Goal: Transaction & Acquisition: Book appointment/travel/reservation

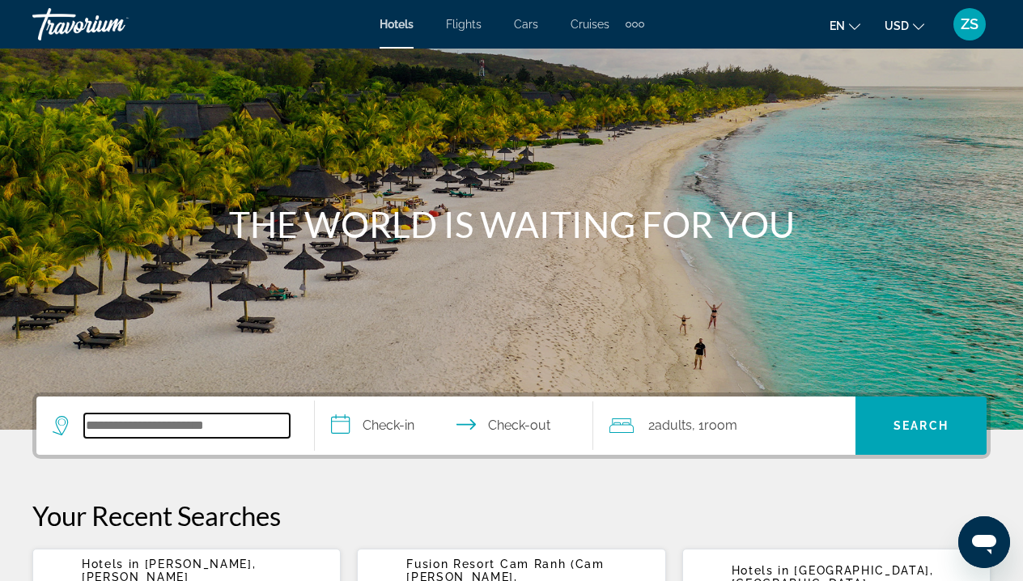
click at [259, 414] on input "Search widget" at bounding box center [187, 426] width 206 height 24
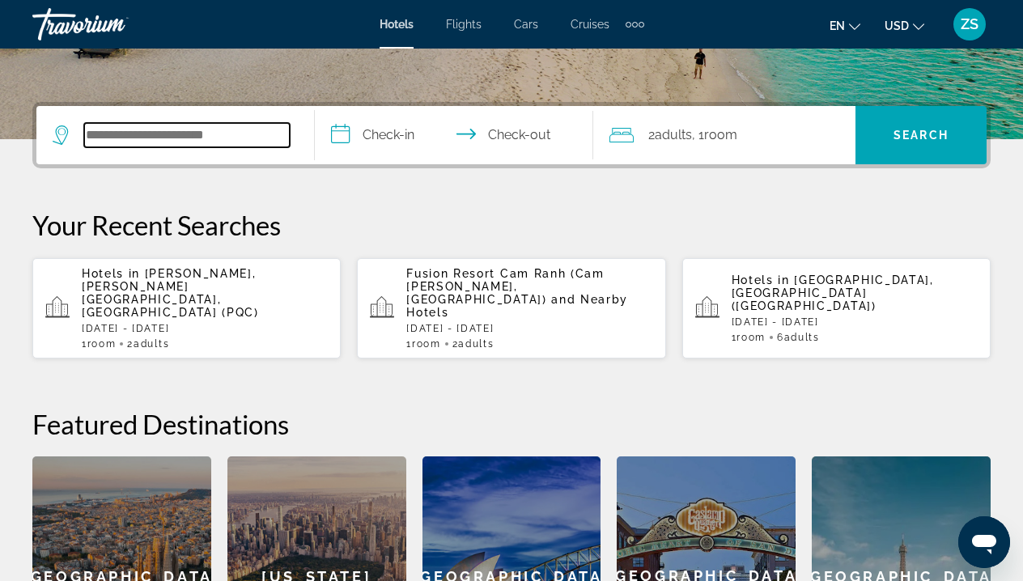
scroll to position [396, 0]
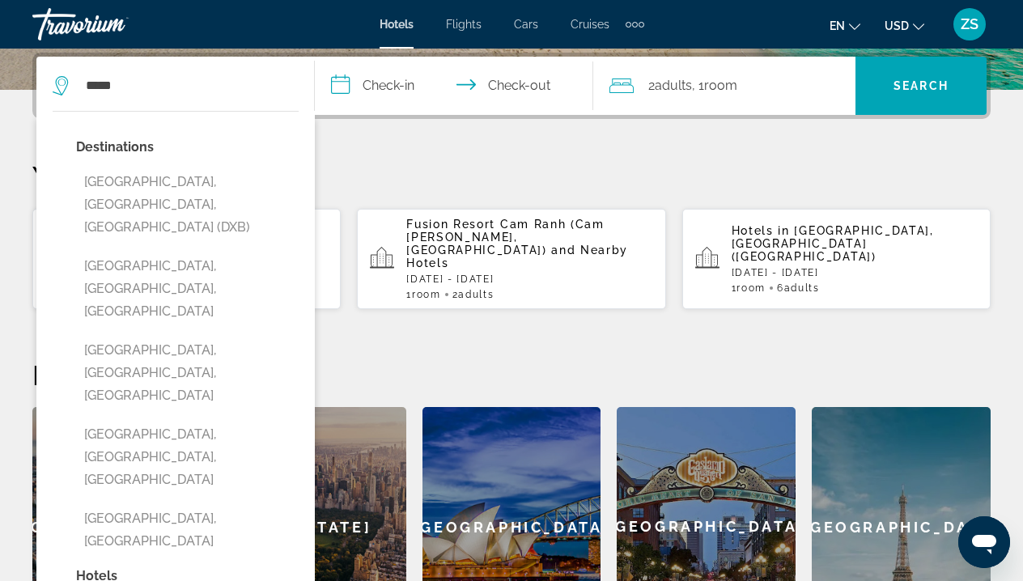
drag, startPoint x: 259, startPoint y: 414, endPoint x: 214, endPoint y: 185, distance: 233.5
click at [214, 186] on button "[GEOGRAPHIC_DATA], [GEOGRAPHIC_DATA], [GEOGRAPHIC_DATA] (DXB)" at bounding box center [187, 205] width 223 height 76
type input "**********"
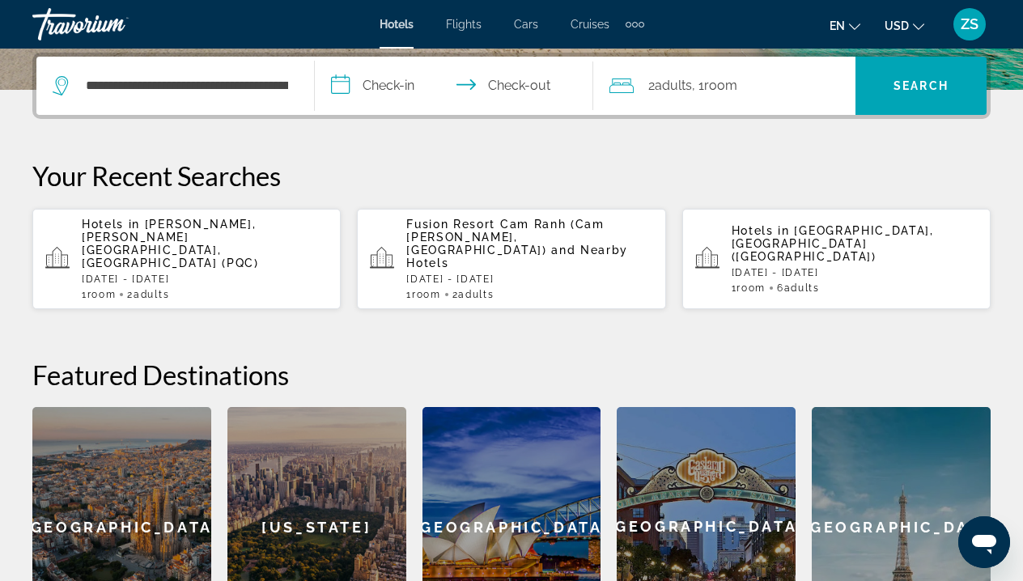
click at [364, 86] on input "**********" at bounding box center [457, 88] width 285 height 63
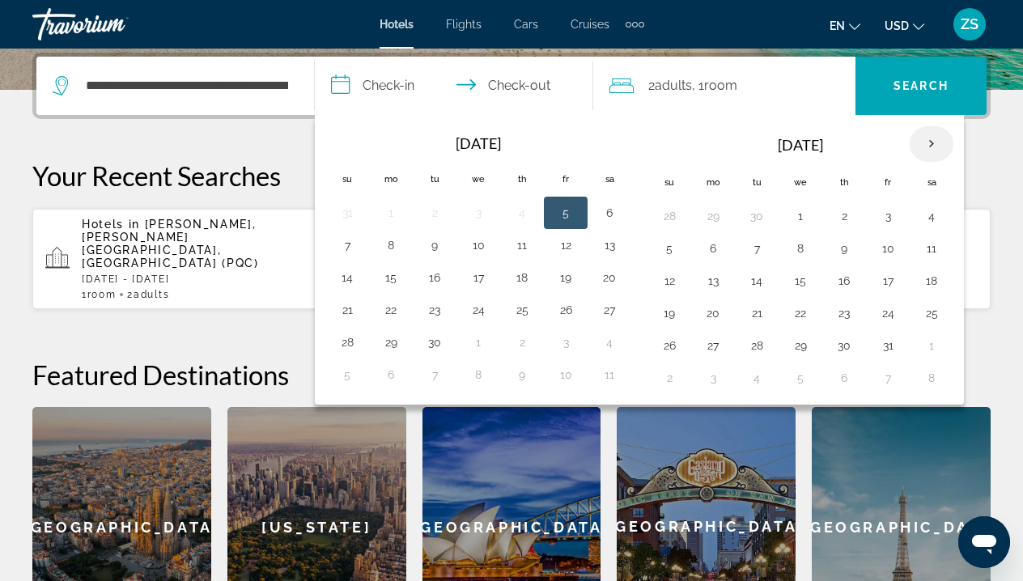
click at [937, 152] on th "Next month" at bounding box center [932, 144] width 44 height 36
click at [717, 285] on button "10" at bounding box center [713, 280] width 26 height 23
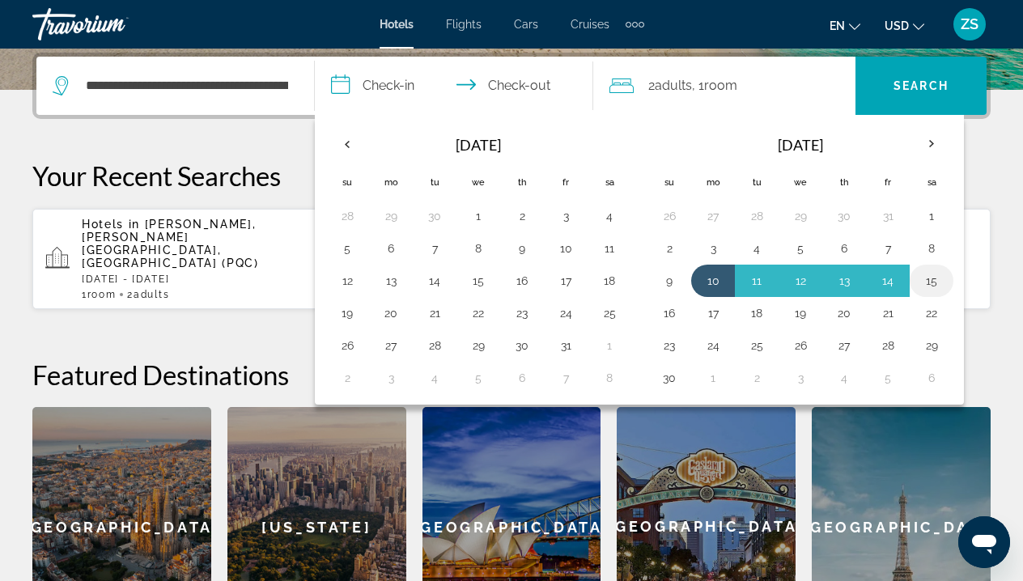
click at [941, 282] on button "15" at bounding box center [932, 280] width 26 height 23
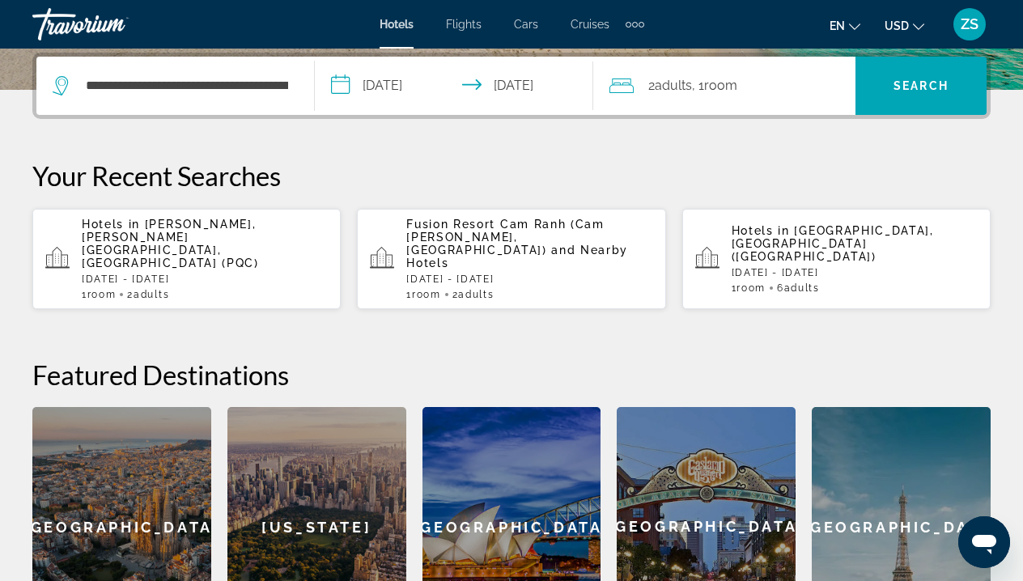
type input "**********"
click at [952, 75] on span "Search widget" at bounding box center [920, 85] width 131 height 39
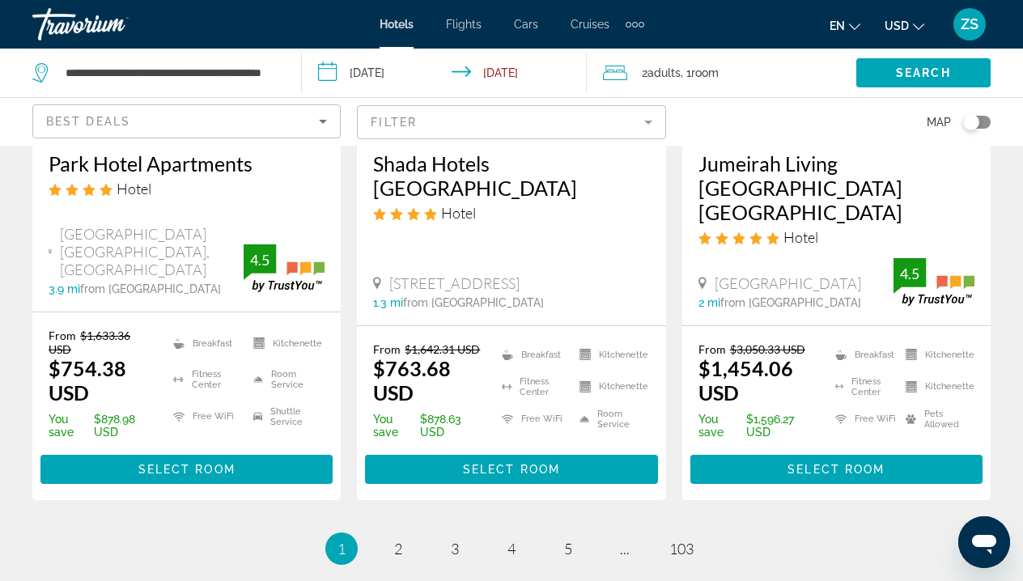
scroll to position [2423, 0]
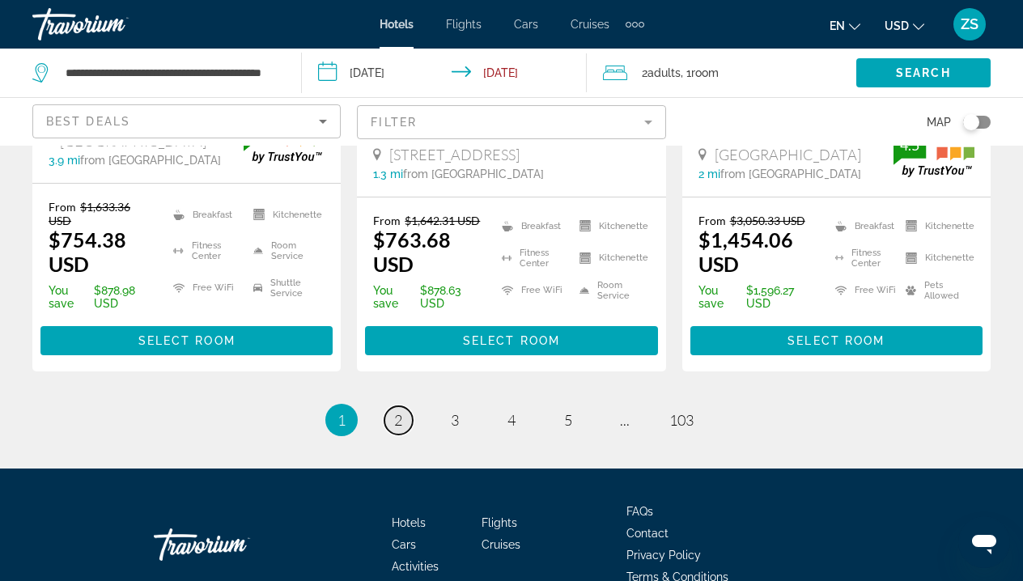
click at [405, 406] on link "page 2" at bounding box center [398, 420] width 28 height 28
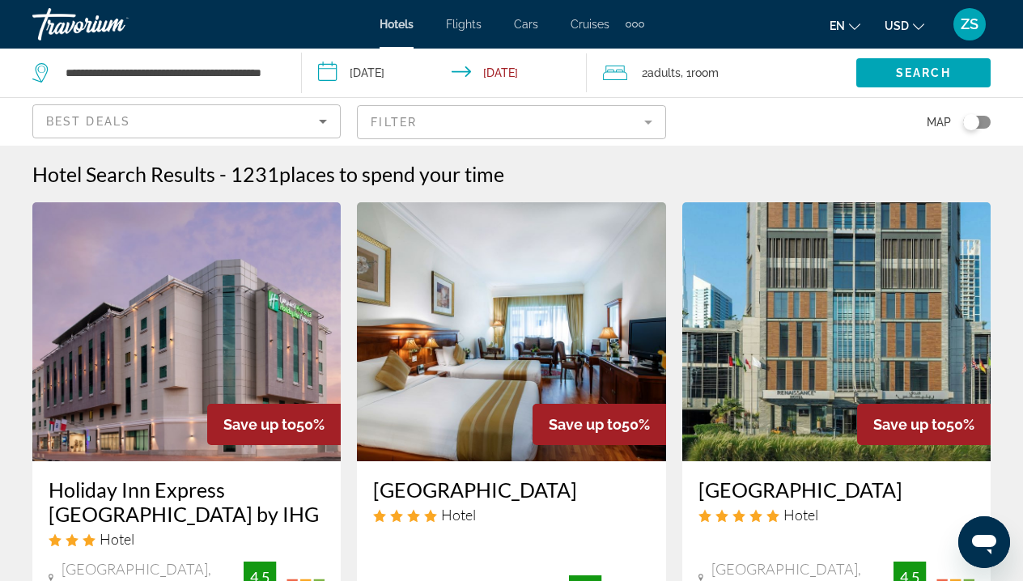
scroll to position [150, 0]
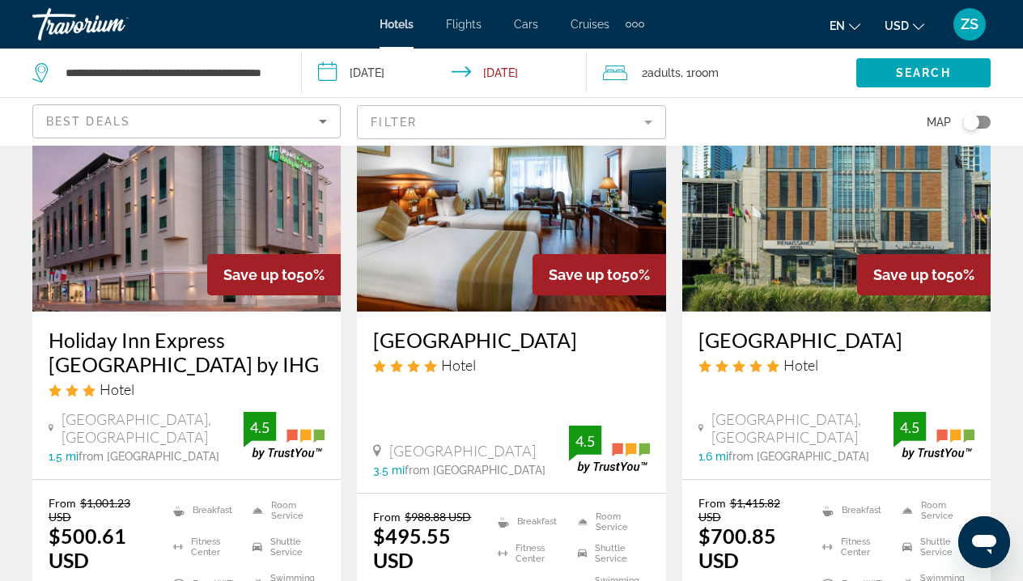
click at [637, 121] on mat-form-field "Filter" at bounding box center [511, 122] width 308 height 34
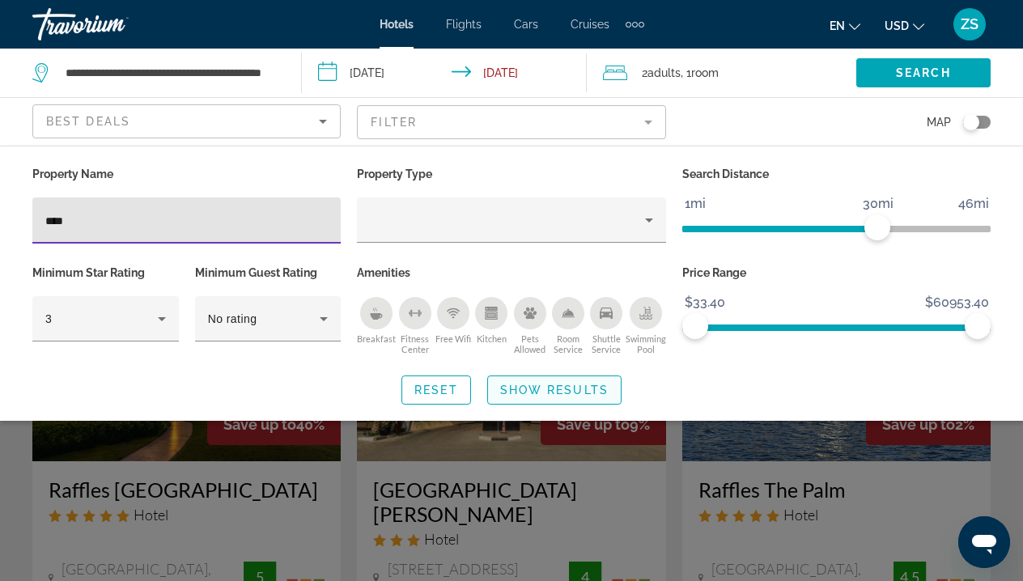
type input "****"
click at [543, 389] on span "Show Results" at bounding box center [554, 390] width 108 height 13
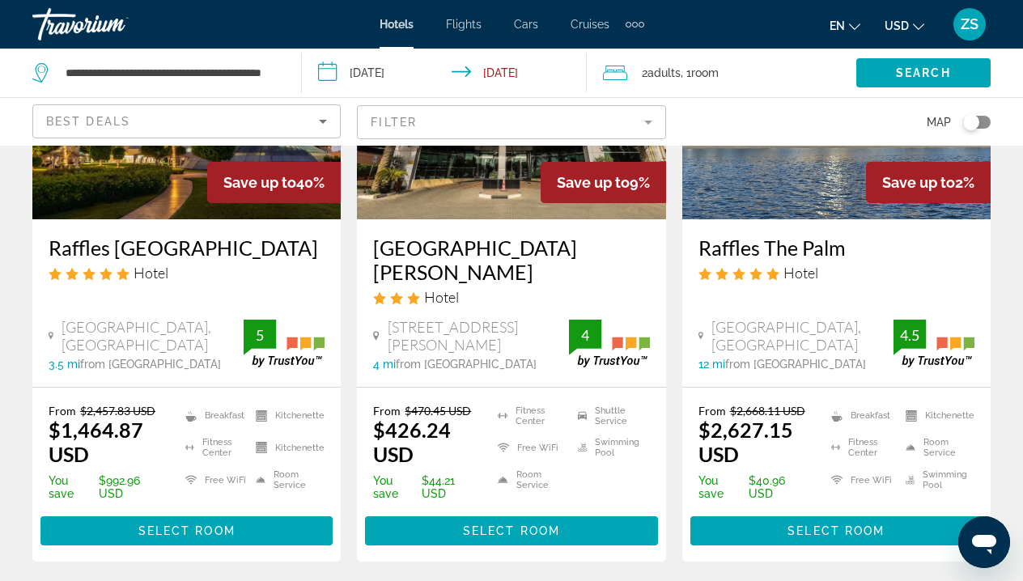
scroll to position [246, 0]
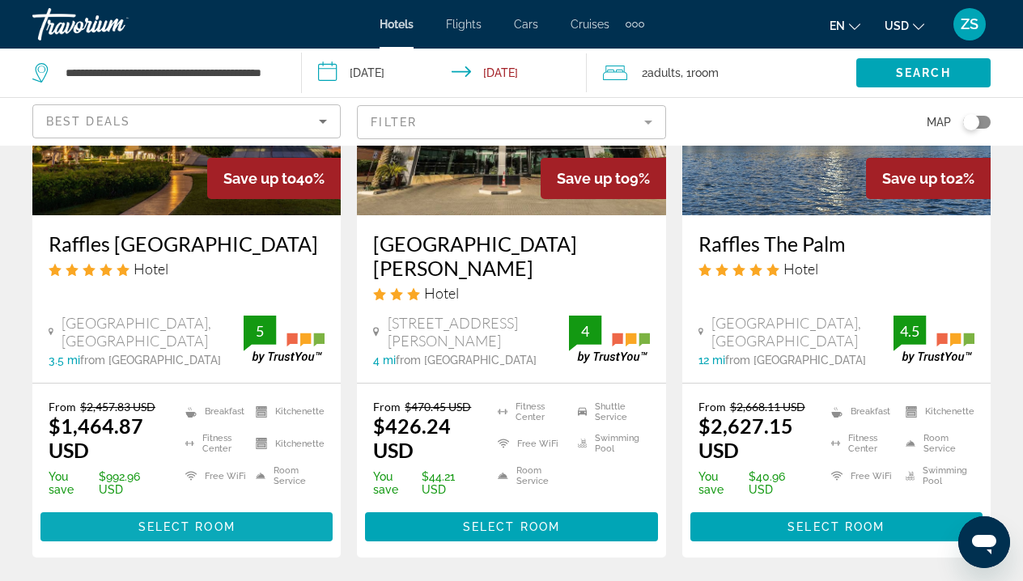
click at [223, 520] on span "Select Room" at bounding box center [186, 526] width 97 height 13
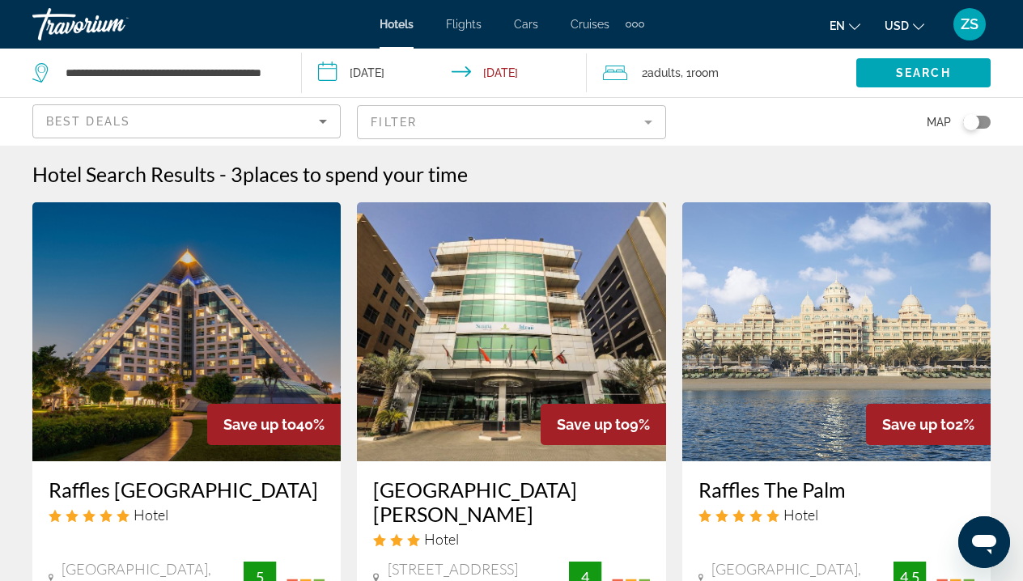
click at [562, 122] on mat-form-field "Filter" at bounding box center [511, 122] width 308 height 34
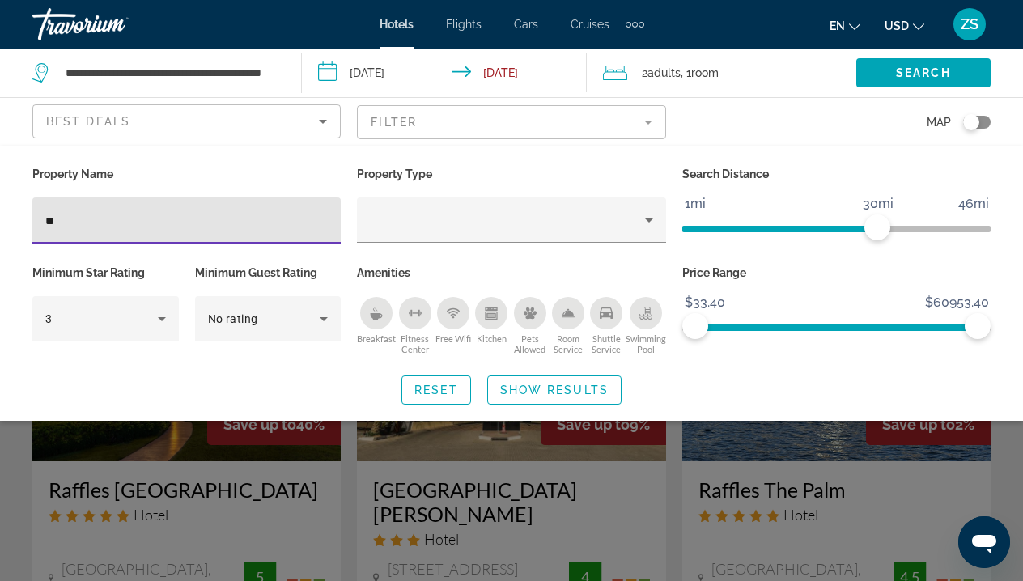
type input "*"
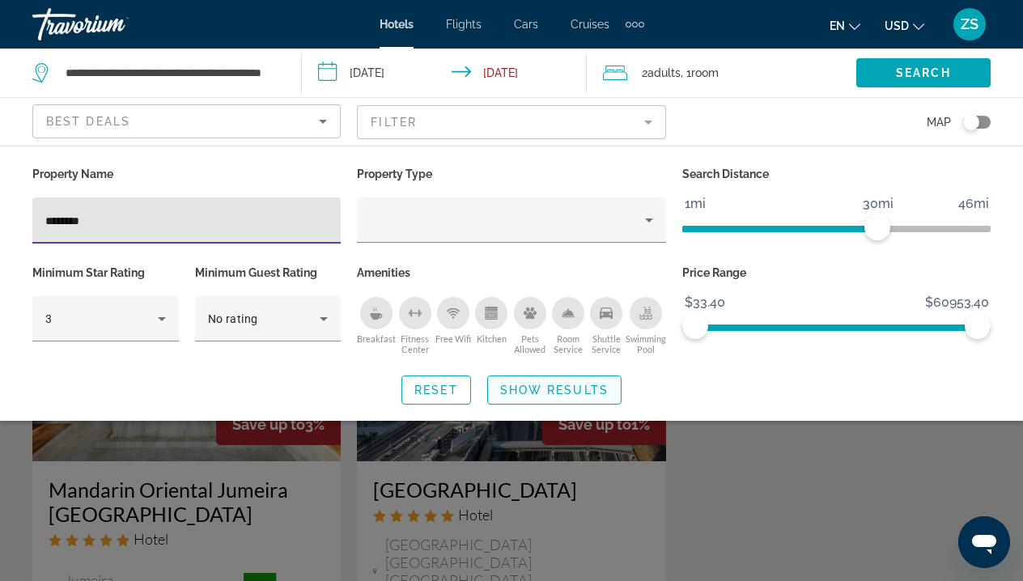
type input "********"
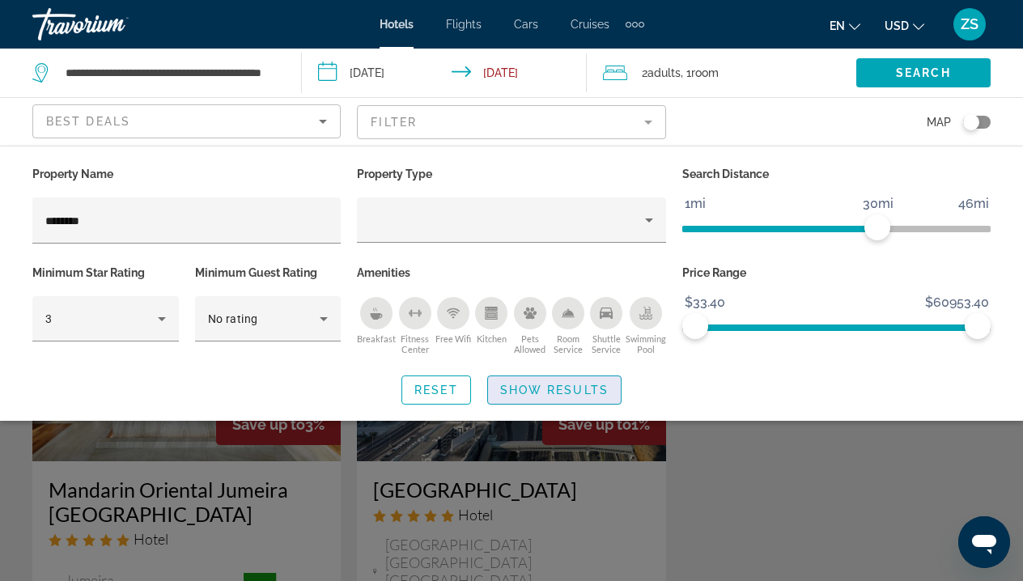
click at [608, 382] on span "Search widget" at bounding box center [554, 390] width 133 height 39
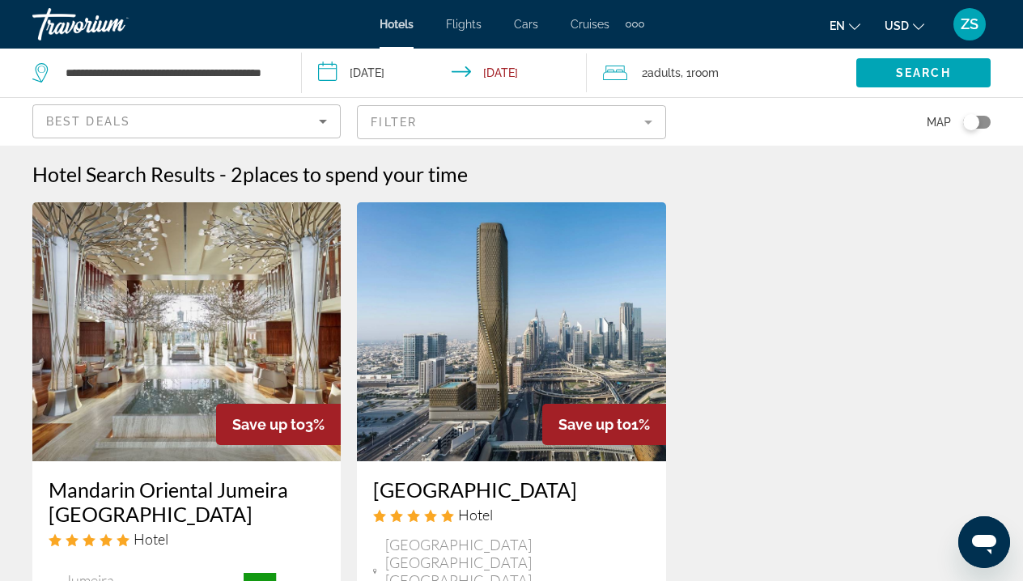
click at [644, 121] on mat-form-field "Filter" at bounding box center [511, 122] width 308 height 34
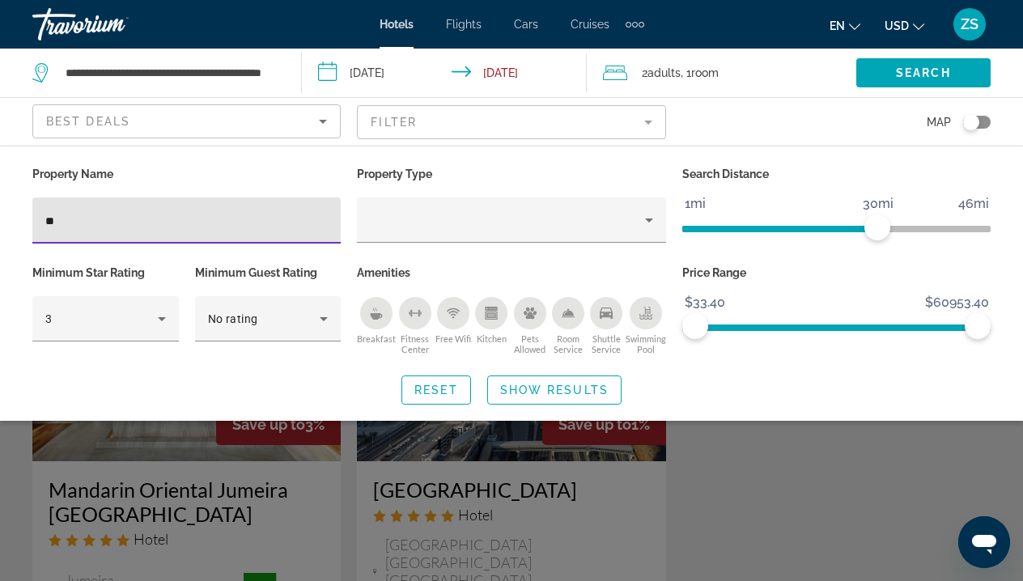
type input "*"
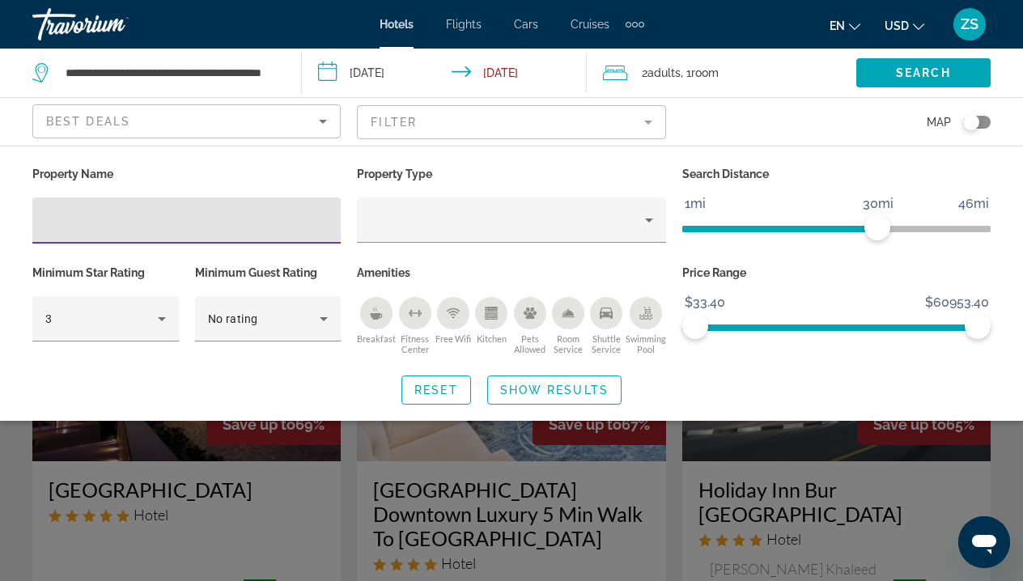
click at [383, 70] on input "**********" at bounding box center [448, 75] width 292 height 53
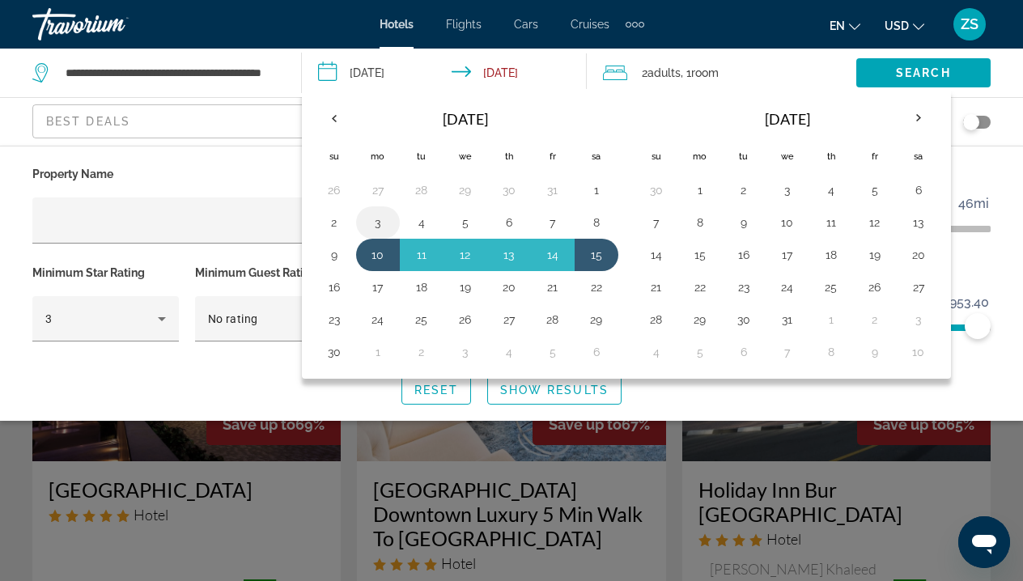
click at [387, 224] on button "3" at bounding box center [378, 222] width 26 height 23
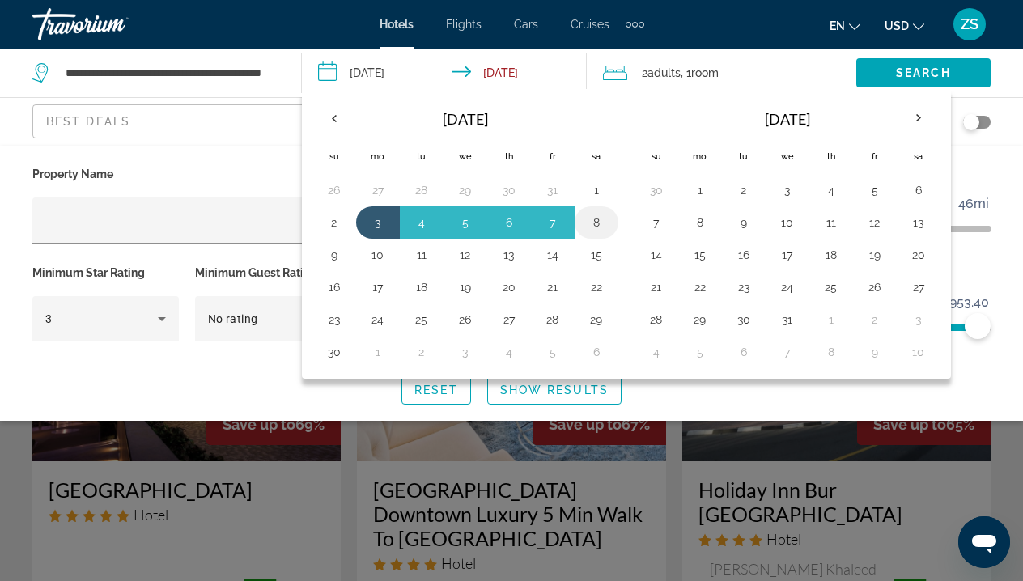
click at [594, 226] on button "8" at bounding box center [596, 222] width 26 height 23
type input "**********"
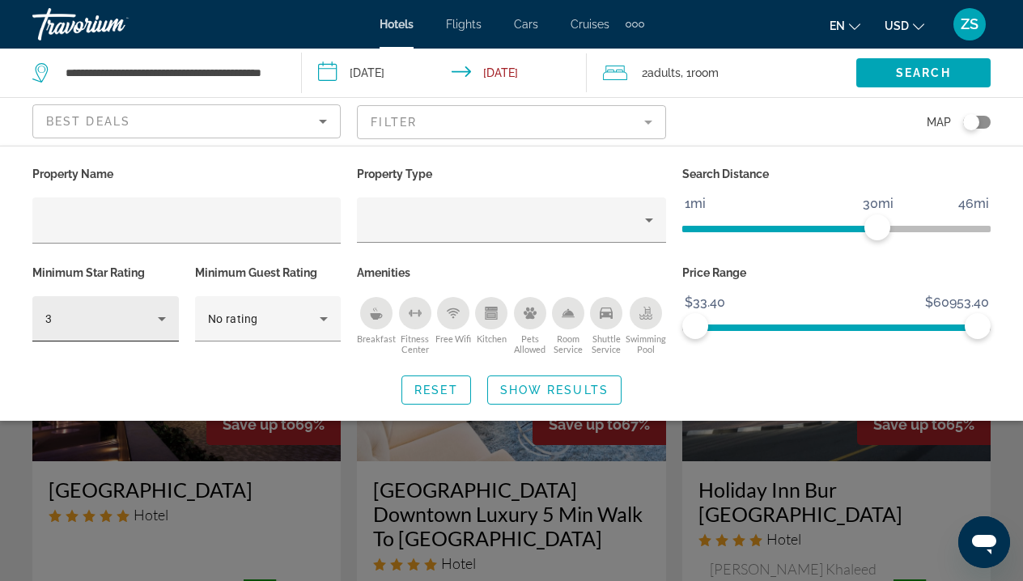
click at [163, 321] on icon "Hotel Filters" at bounding box center [162, 319] width 8 height 4
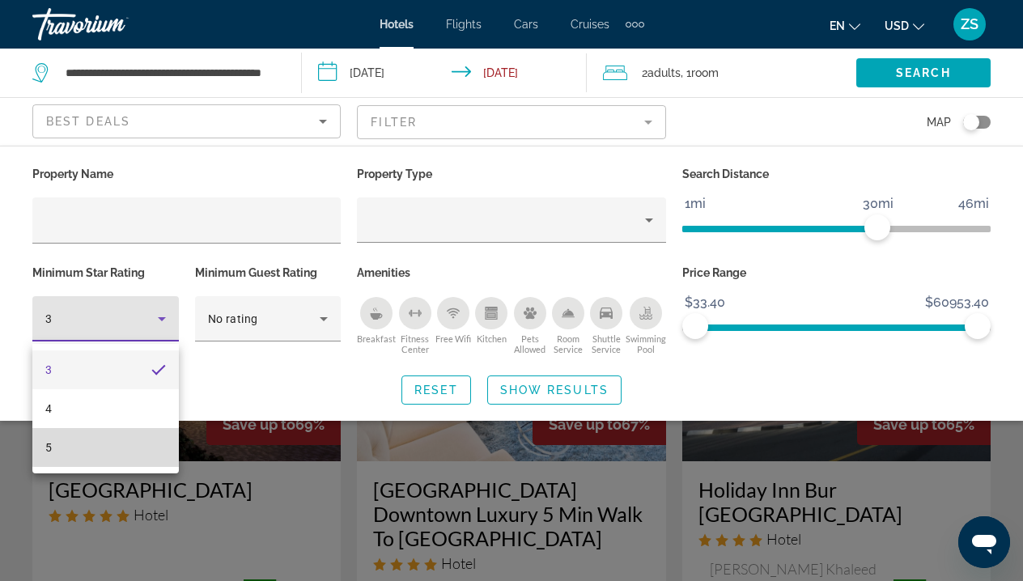
click at [129, 441] on mat-option "5" at bounding box center [105, 447] width 146 height 39
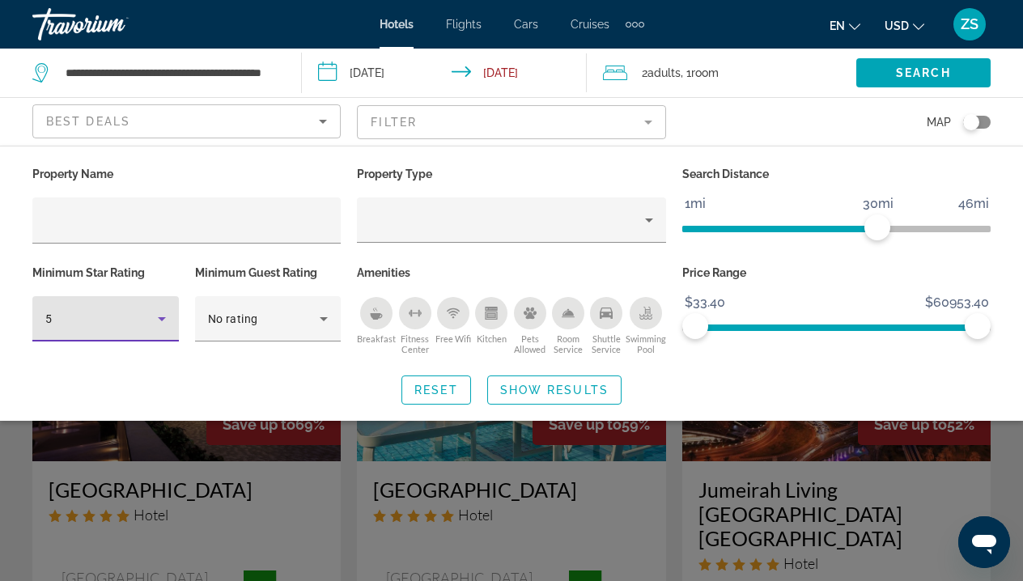
click at [600, 395] on span "Show Results" at bounding box center [554, 390] width 108 height 13
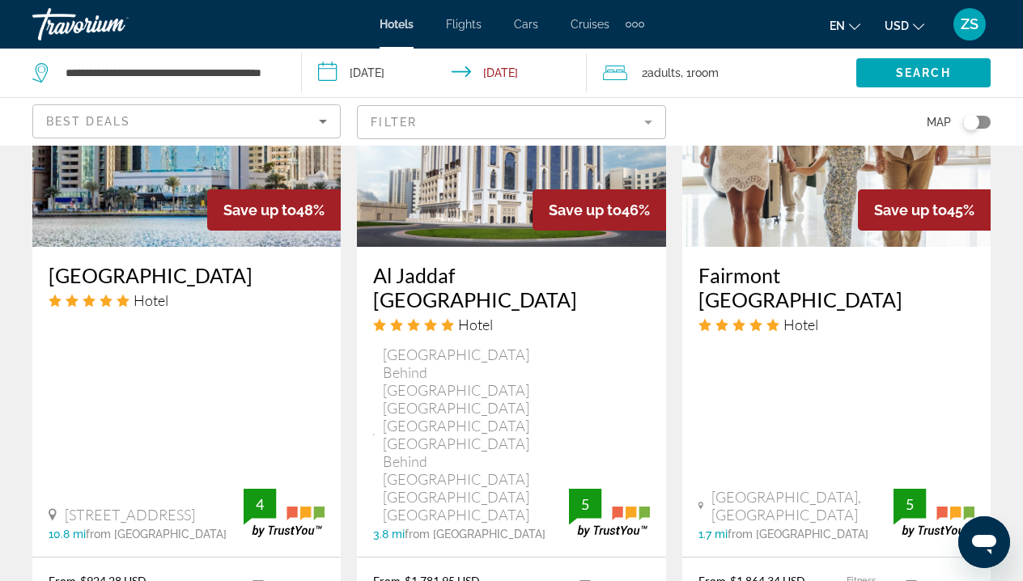
scroll to position [1533, 0]
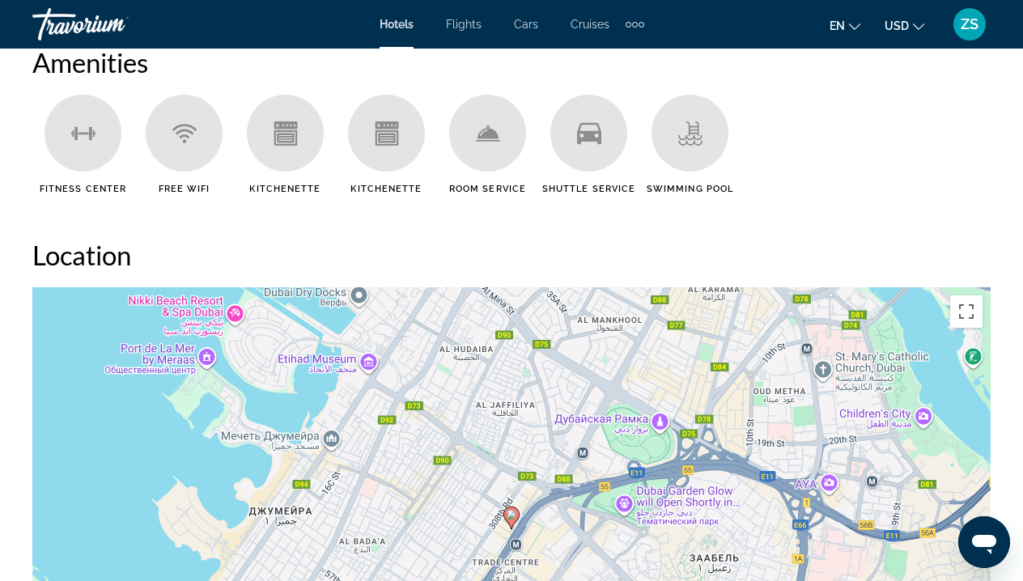
scroll to position [1816, 0]
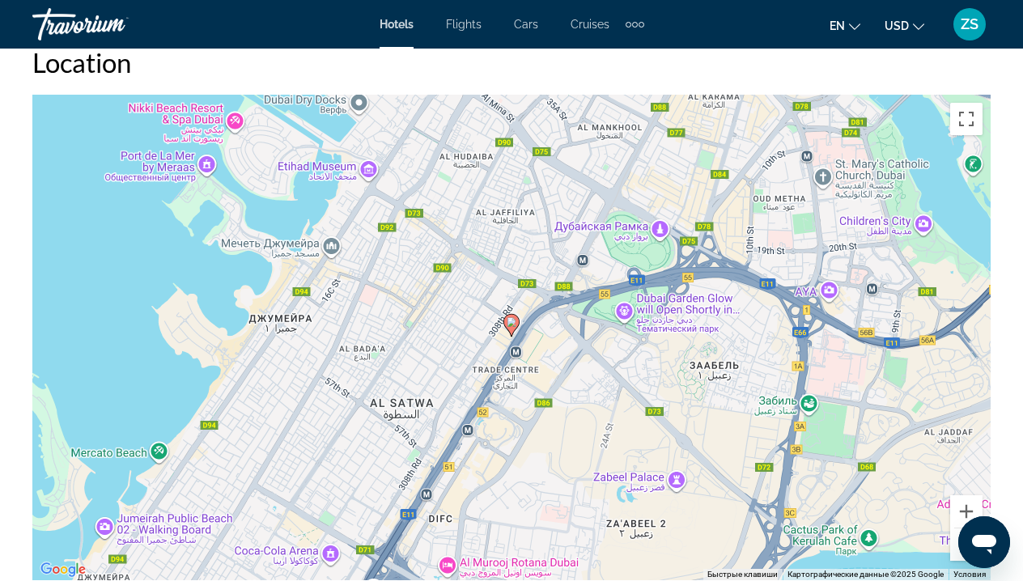
click at [956, 545] on button "Уменьшить" at bounding box center [966, 544] width 32 height 32
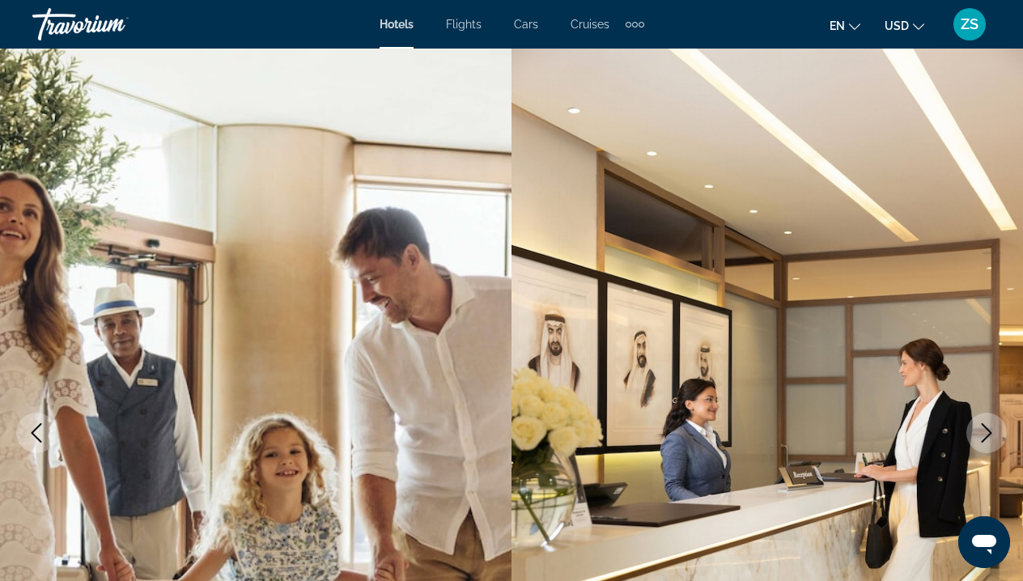
scroll to position [0, 0]
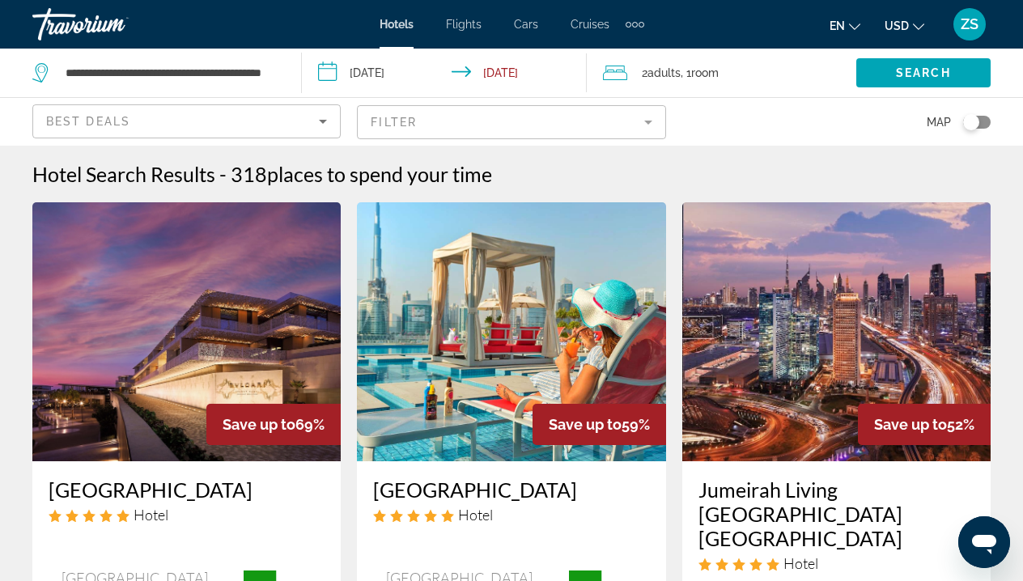
click at [386, 73] on input "**********" at bounding box center [448, 75] width 292 height 53
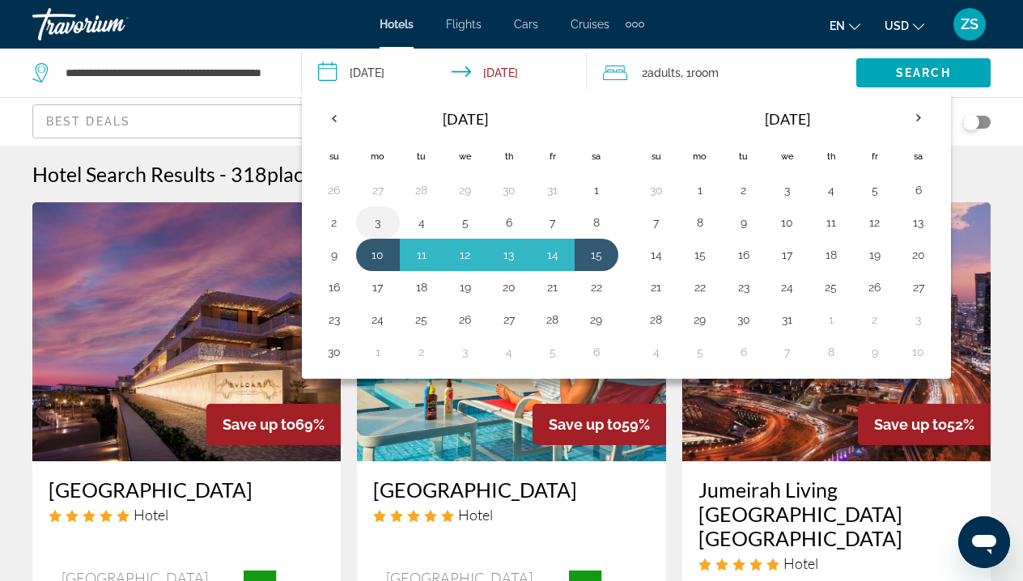
click at [384, 222] on button "3" at bounding box center [378, 222] width 26 height 23
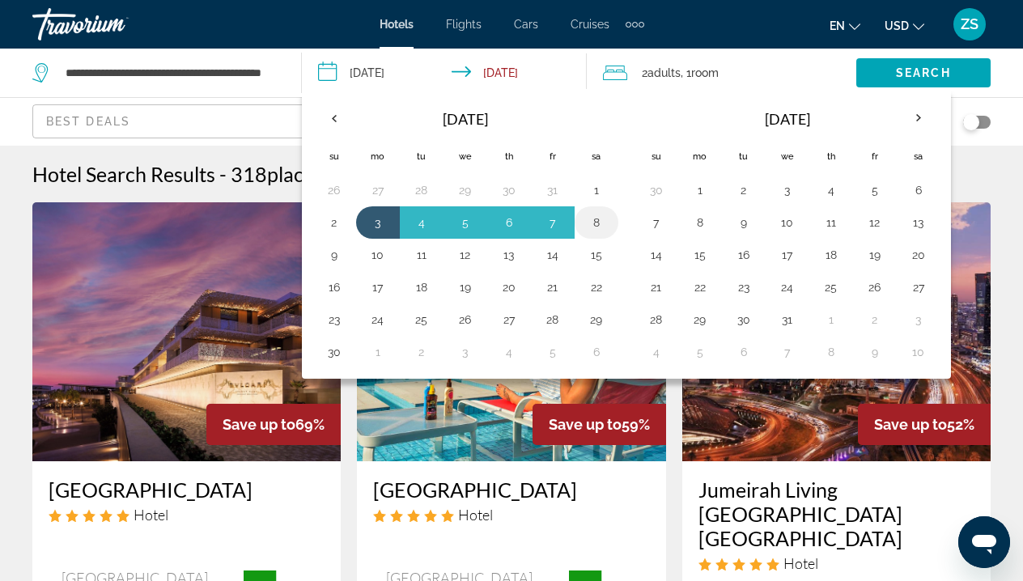
click at [608, 223] on button "8" at bounding box center [596, 222] width 26 height 23
type input "**********"
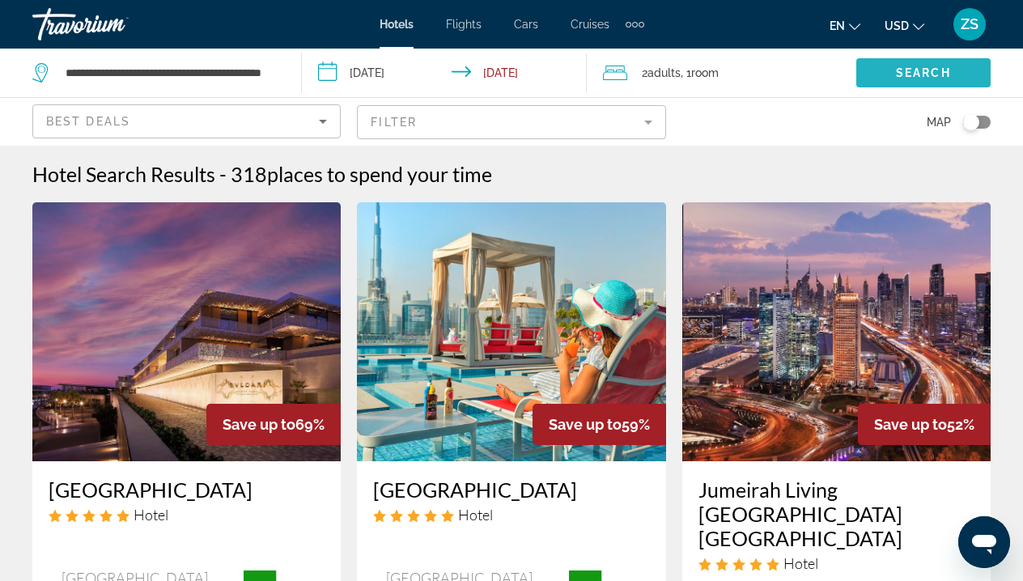
click at [913, 74] on span "Search" at bounding box center [923, 72] width 55 height 13
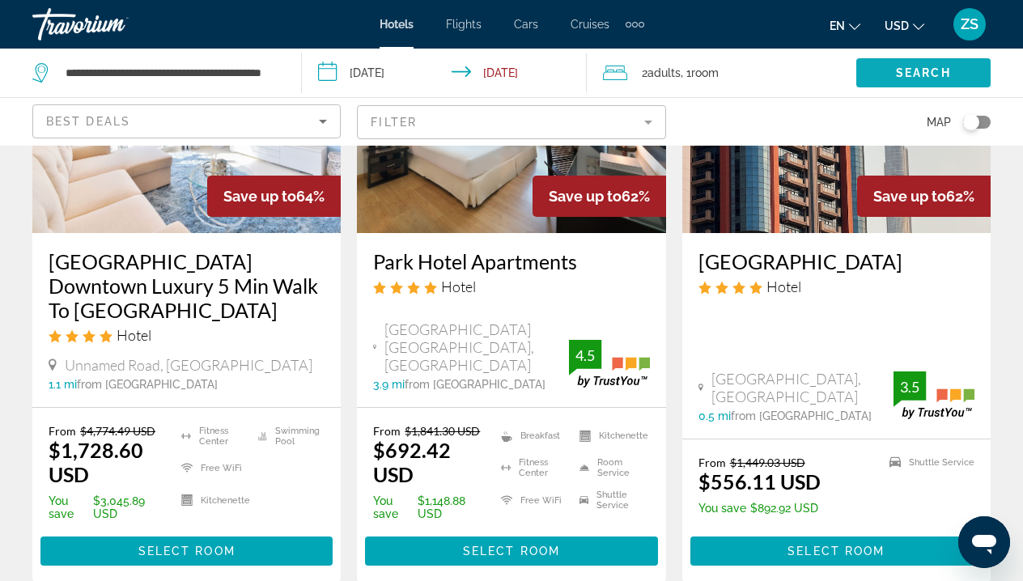
scroll to position [940, 0]
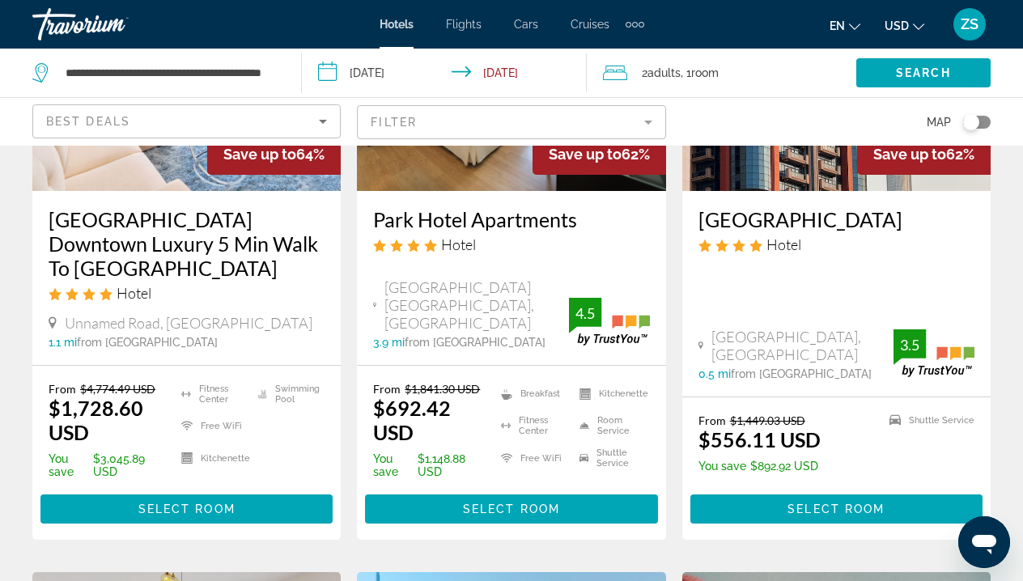
click at [608, 124] on mat-form-field "Filter" at bounding box center [511, 122] width 308 height 34
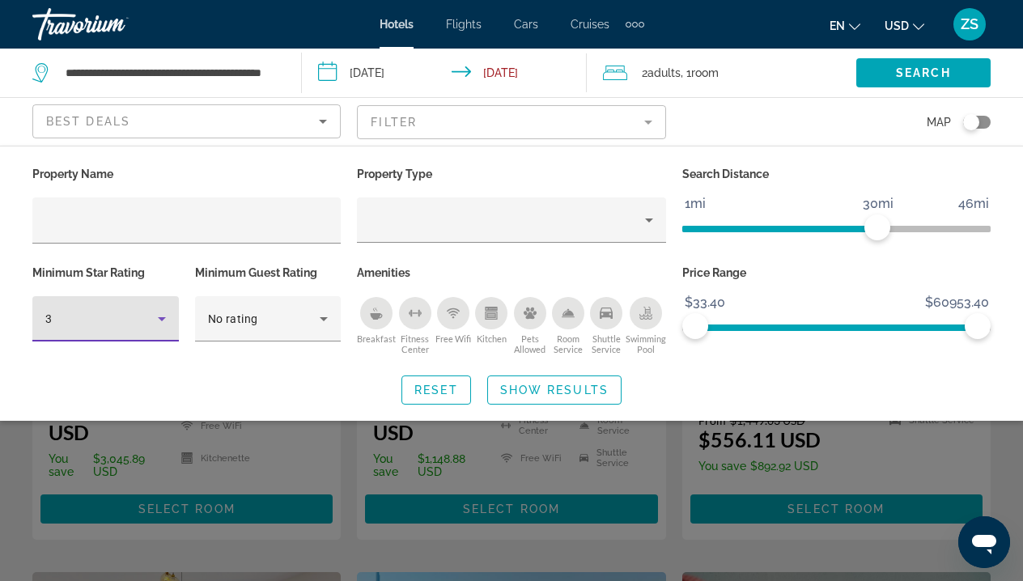
click at [148, 326] on div "3" at bounding box center [101, 318] width 112 height 19
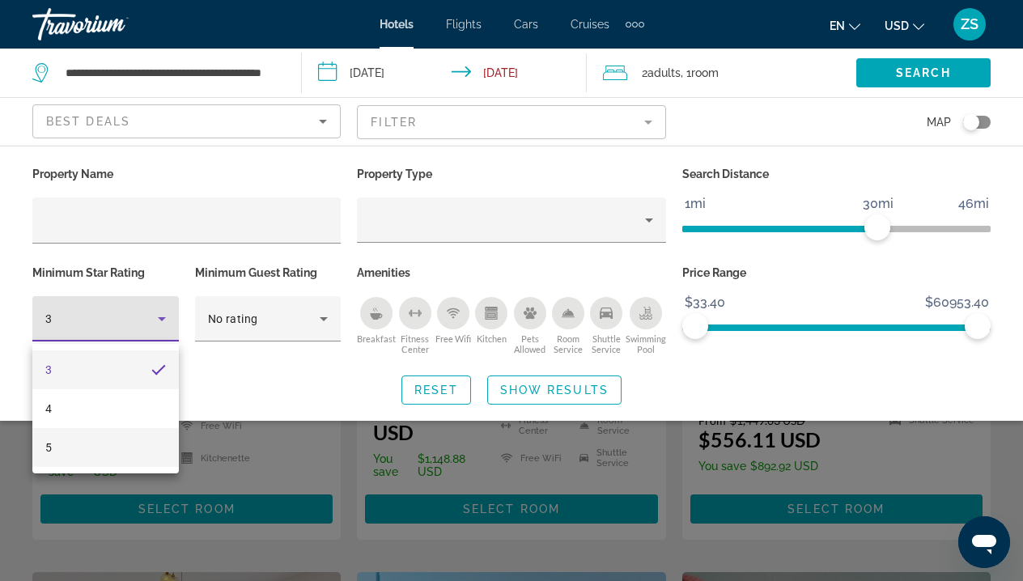
click at [129, 451] on mat-option "5" at bounding box center [105, 447] width 146 height 39
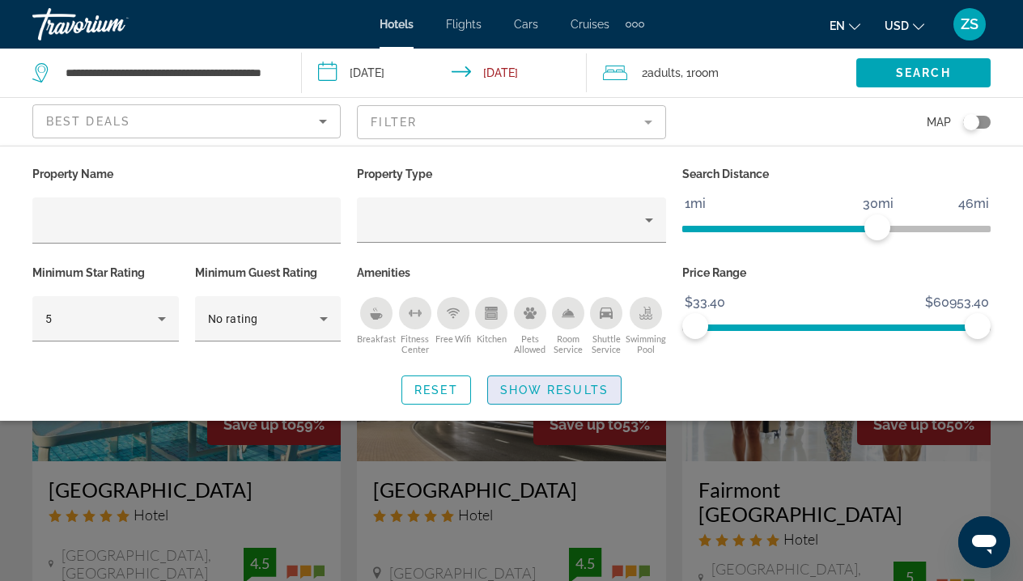
click at [557, 397] on span "Show Results" at bounding box center [554, 390] width 108 height 13
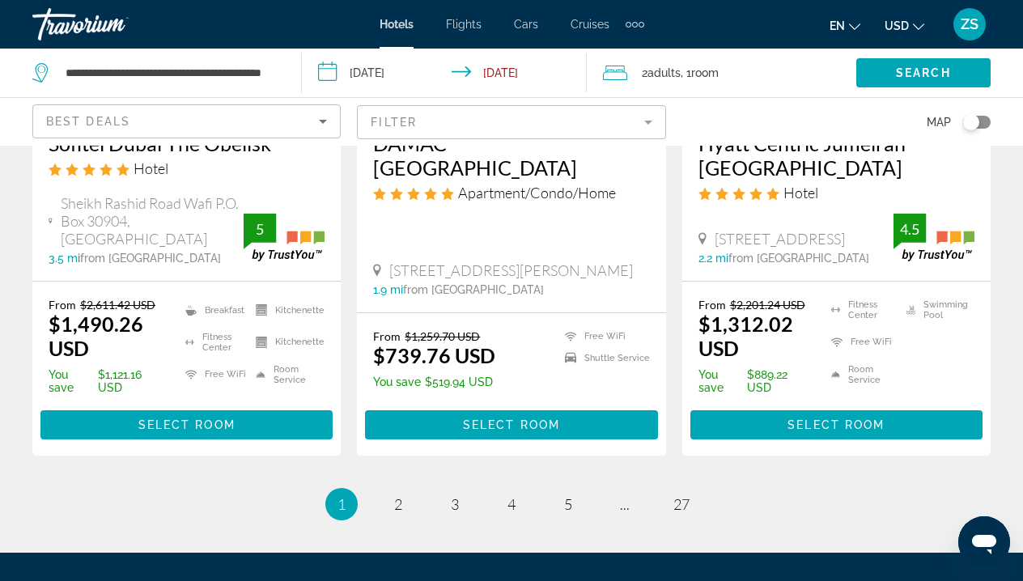
scroll to position [2407, 0]
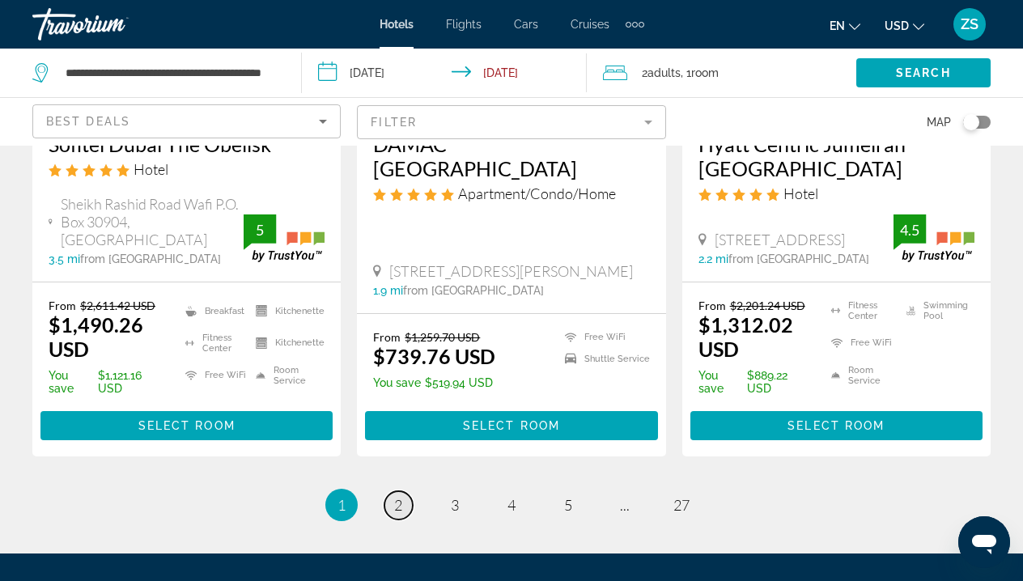
click at [397, 496] on span "2" at bounding box center [398, 505] width 8 height 18
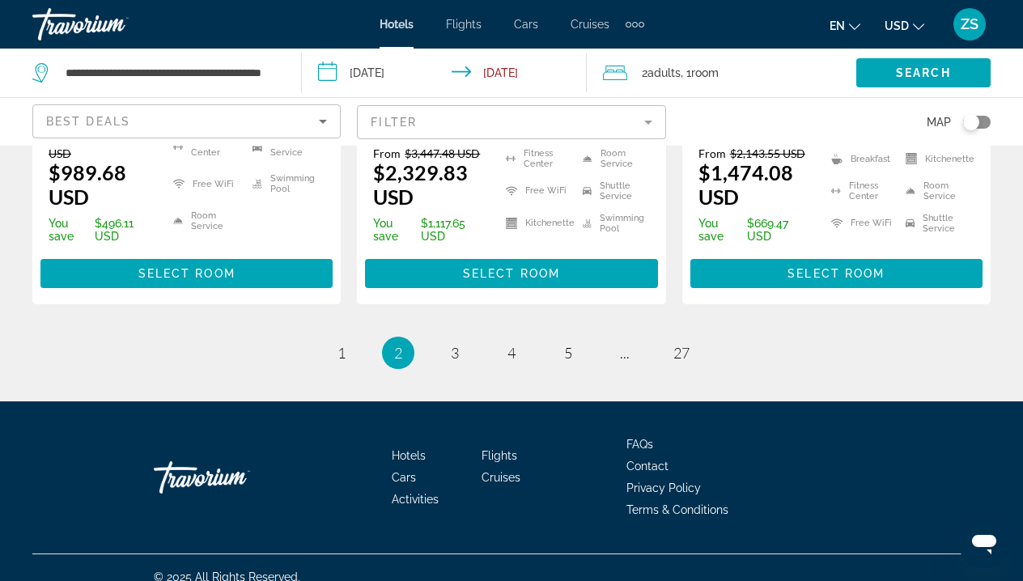
scroll to position [2471, 0]
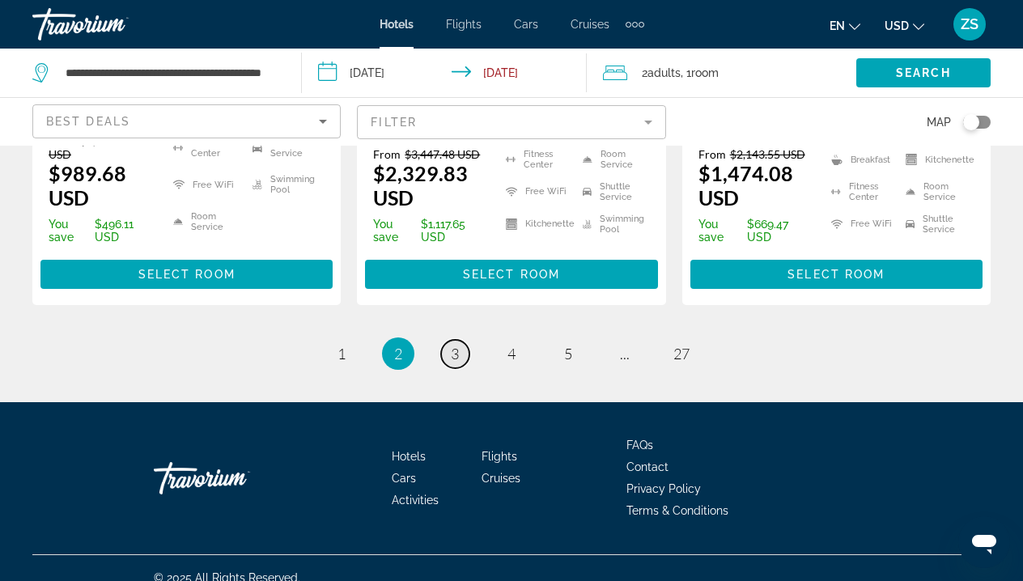
click at [457, 345] on span "3" at bounding box center [455, 354] width 8 height 18
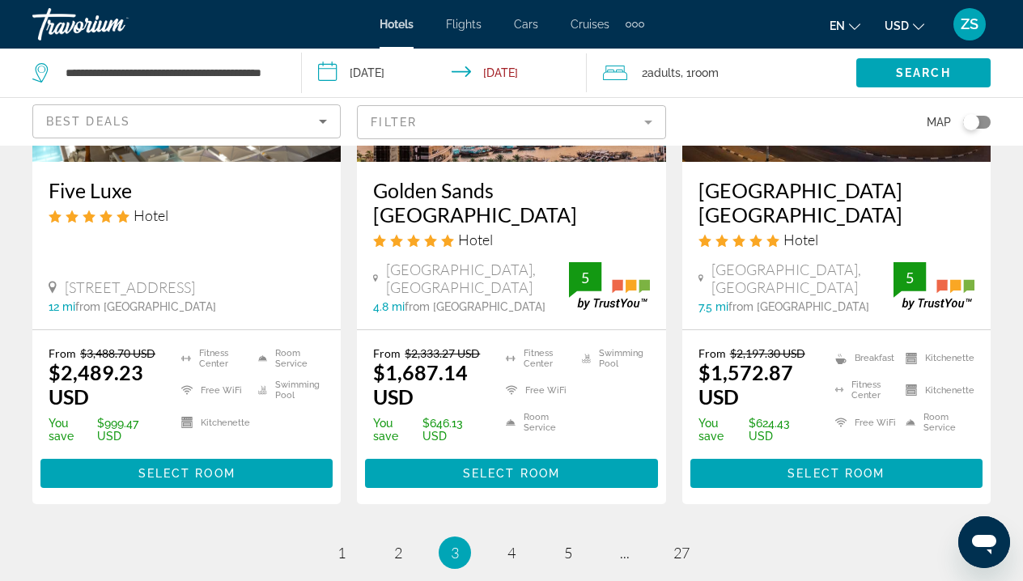
scroll to position [2275, 0]
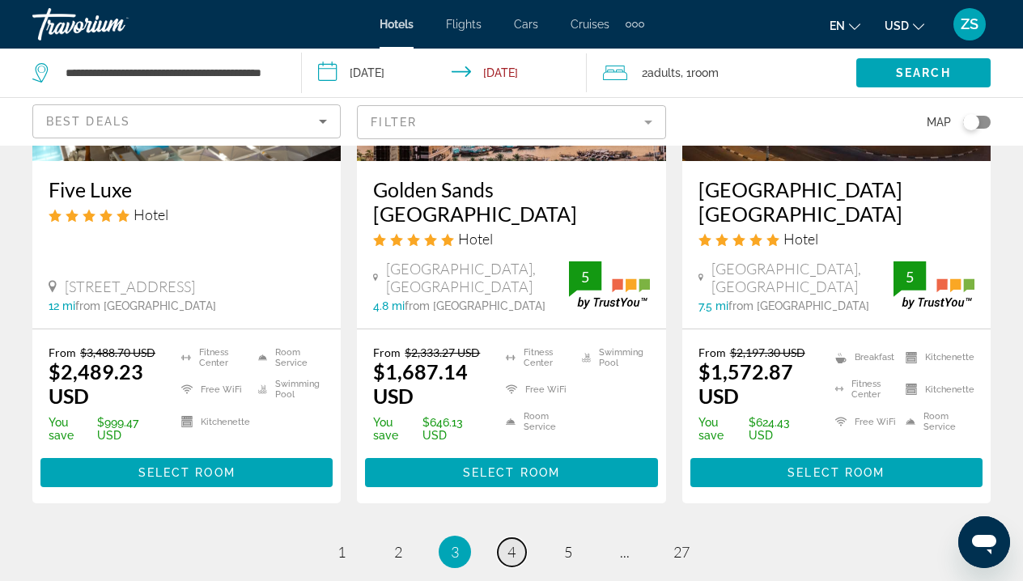
click at [513, 543] on span "4" at bounding box center [511, 552] width 8 height 18
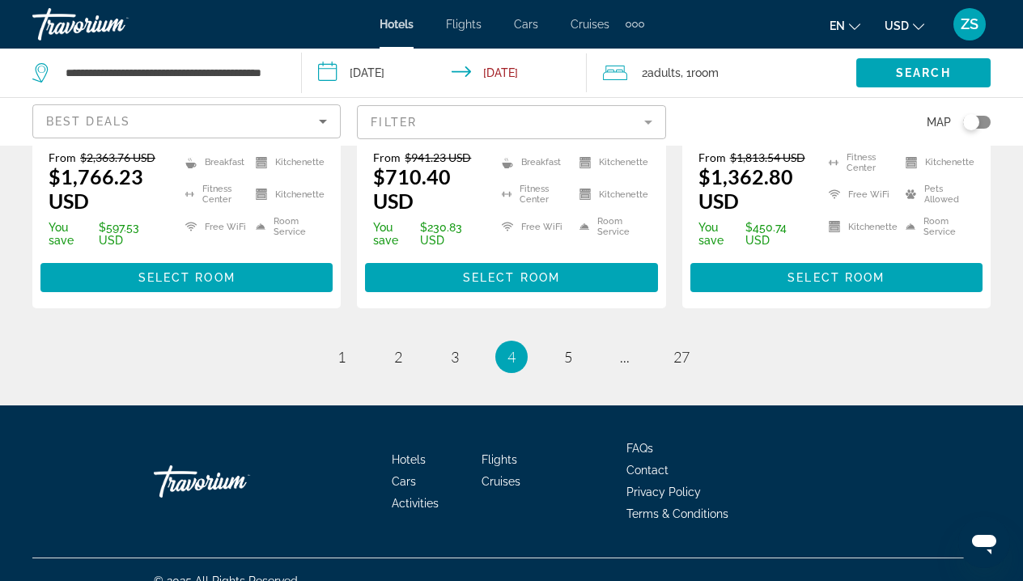
scroll to position [2371, 0]
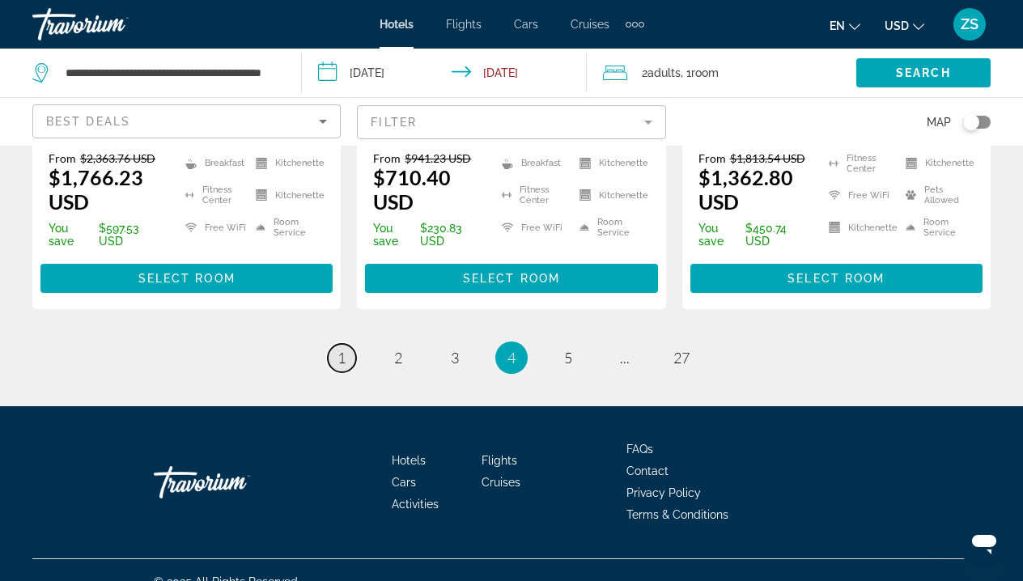
click at [354, 344] on link "page 1" at bounding box center [342, 358] width 28 height 28
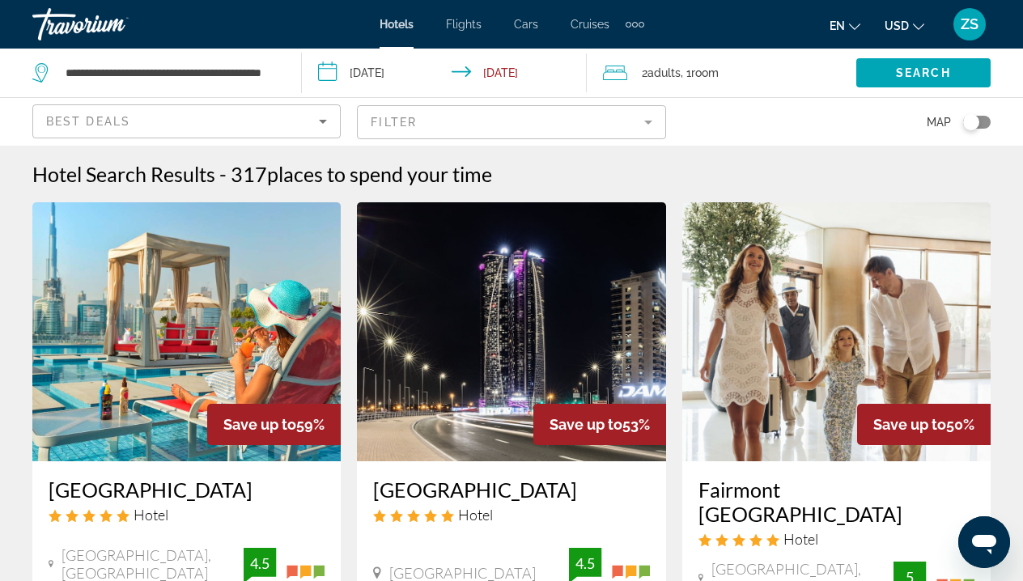
click at [767, 398] on img "Main content" at bounding box center [836, 331] width 308 height 259
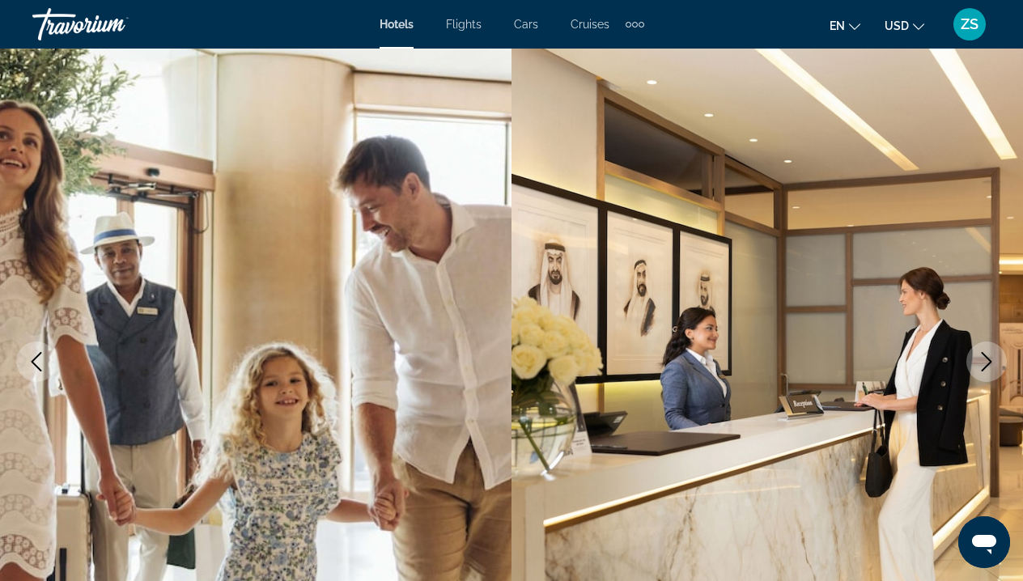
scroll to position [92, 0]
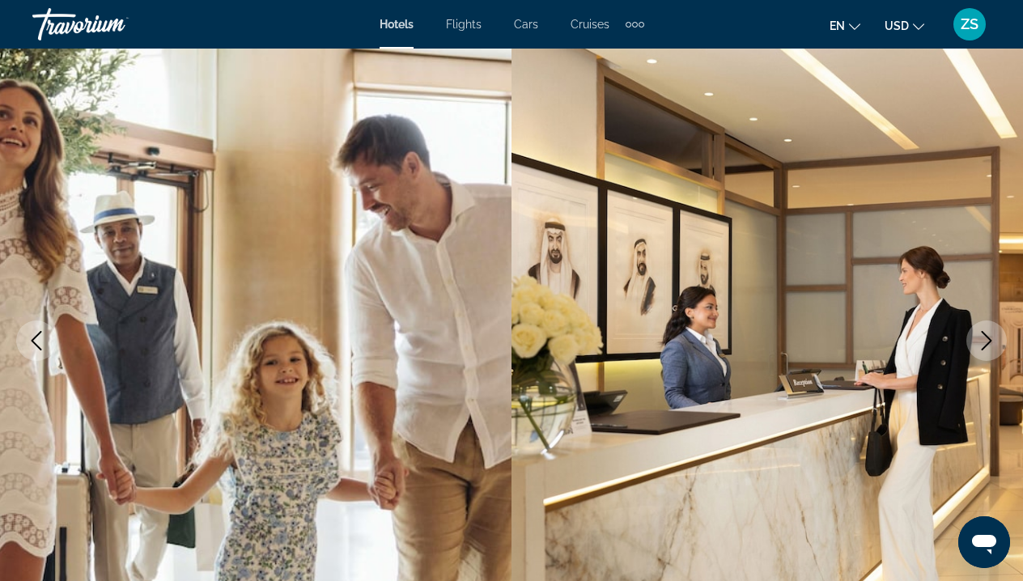
click at [986, 345] on icon "Next image" at bounding box center [987, 340] width 11 height 19
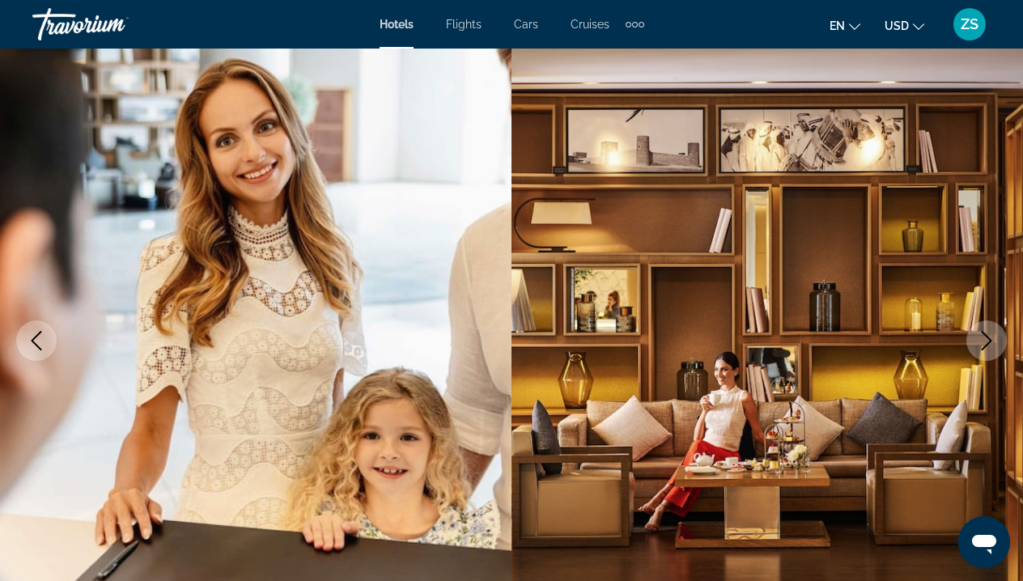
click at [986, 344] on icon "Next image" at bounding box center [986, 340] width 19 height 19
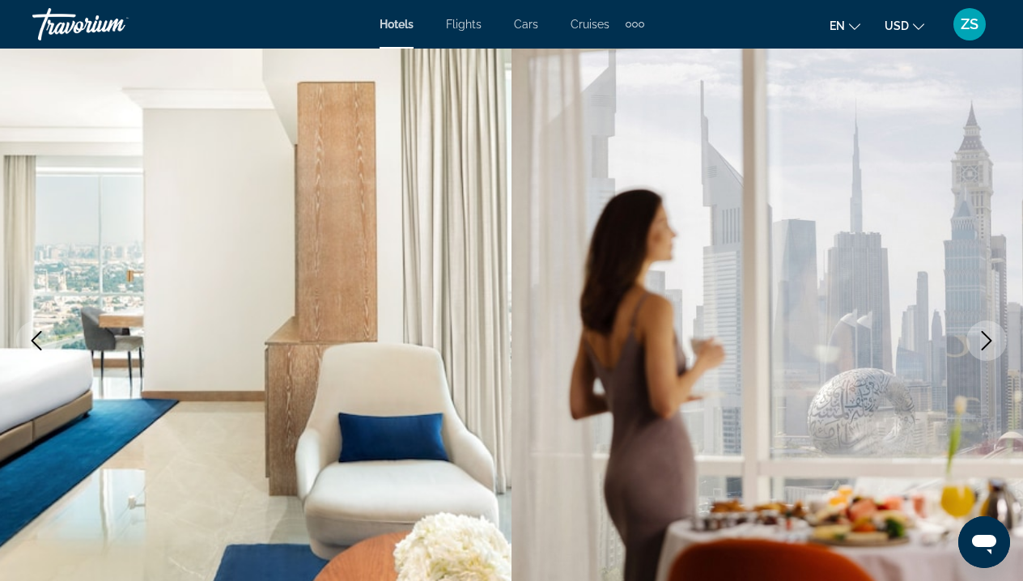
click at [985, 343] on icon "Next image" at bounding box center [986, 340] width 19 height 19
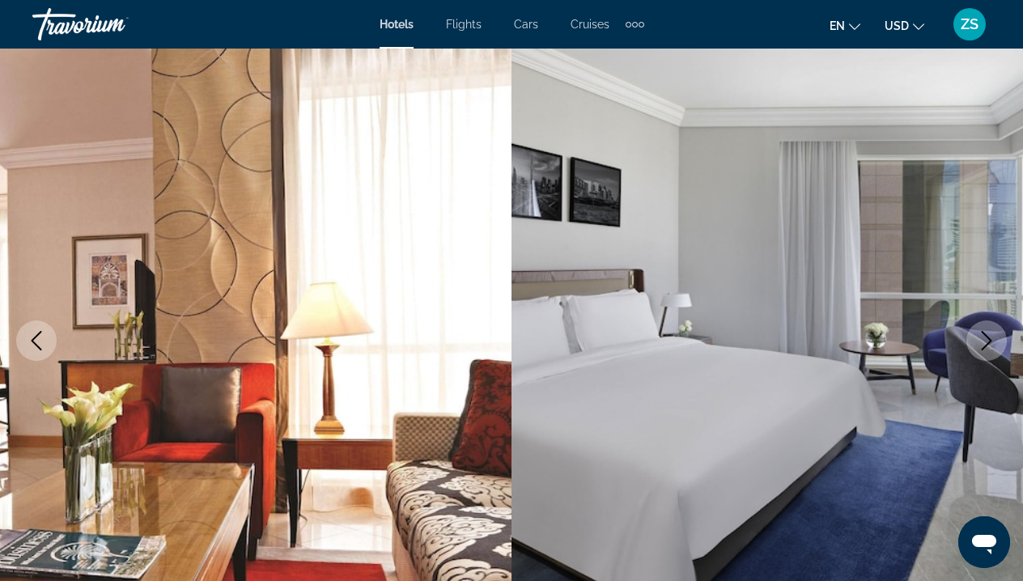
click at [985, 342] on icon "Next image" at bounding box center [986, 340] width 19 height 19
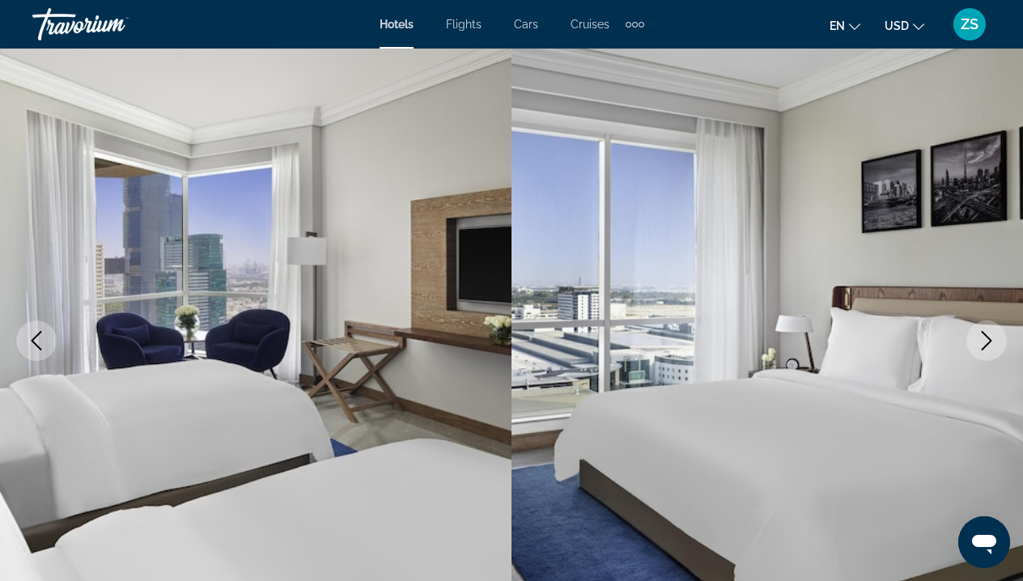
click at [985, 342] on icon "Next image" at bounding box center [986, 340] width 19 height 19
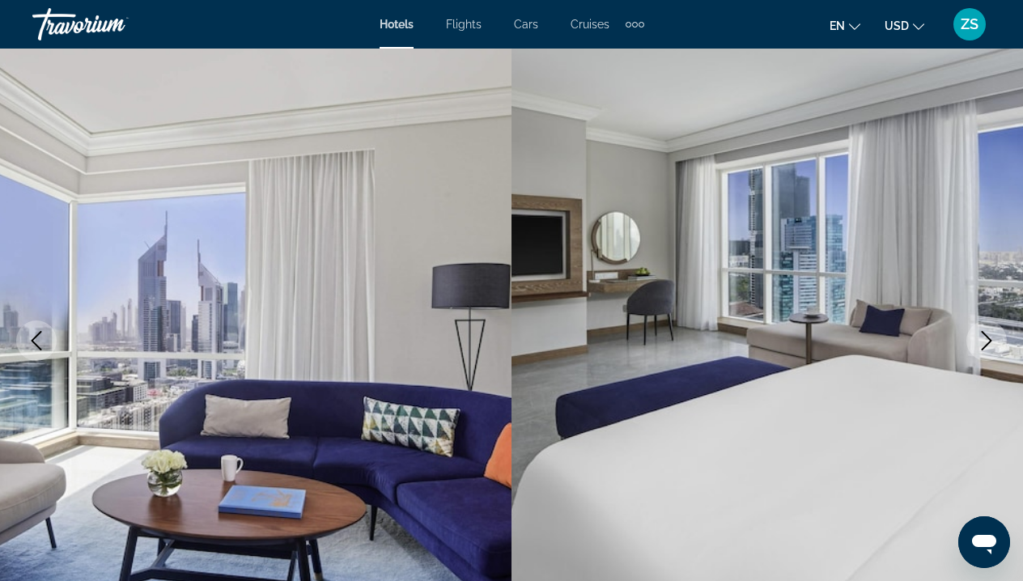
click at [985, 342] on icon "Next image" at bounding box center [986, 340] width 19 height 19
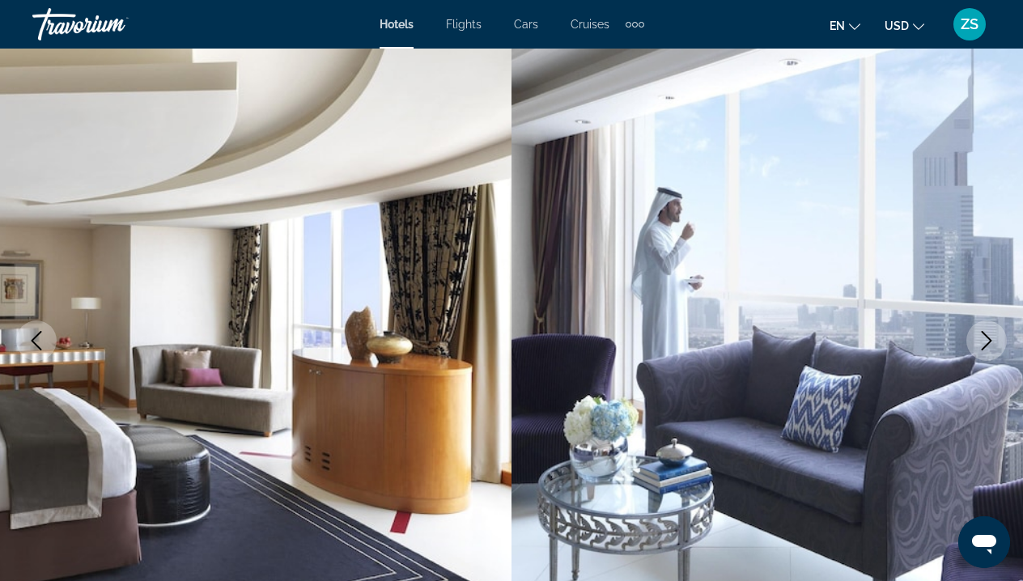
click at [985, 342] on icon "Next image" at bounding box center [986, 340] width 19 height 19
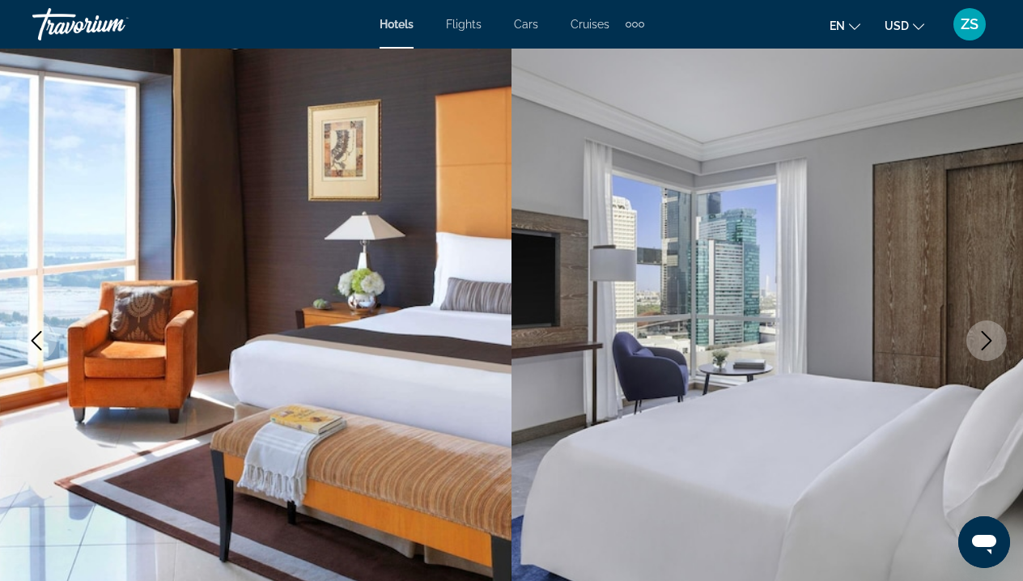
click at [985, 342] on icon "Next image" at bounding box center [986, 340] width 19 height 19
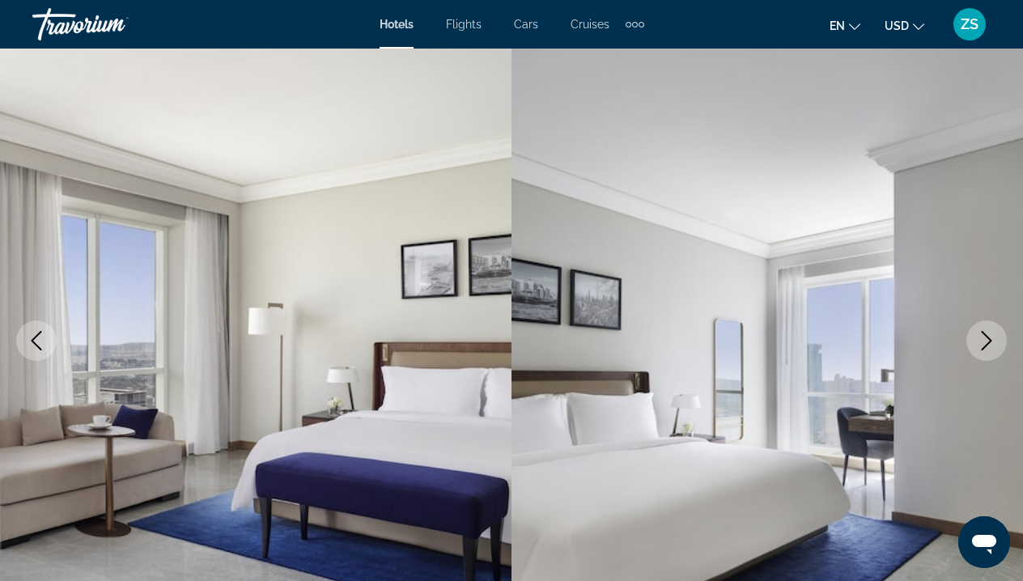
click at [984, 342] on icon "Next image" at bounding box center [986, 340] width 19 height 19
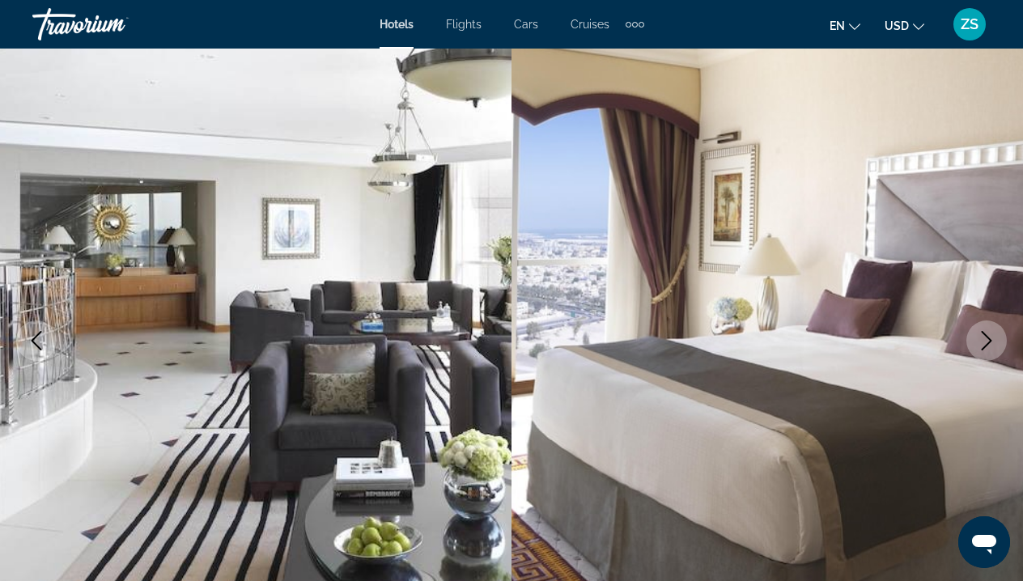
click at [984, 342] on icon "Next image" at bounding box center [986, 340] width 19 height 19
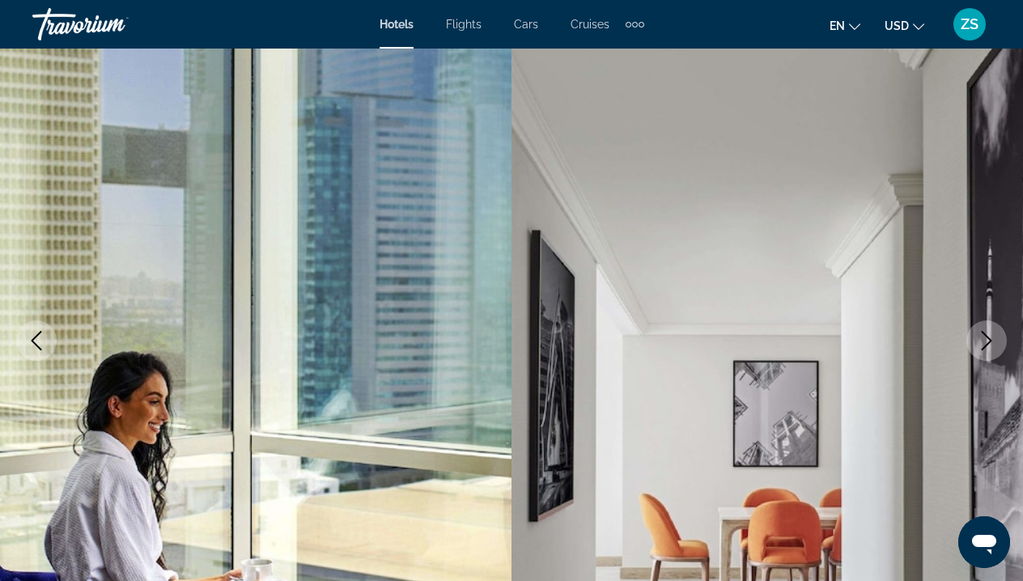
click at [984, 342] on icon "Next image" at bounding box center [986, 340] width 19 height 19
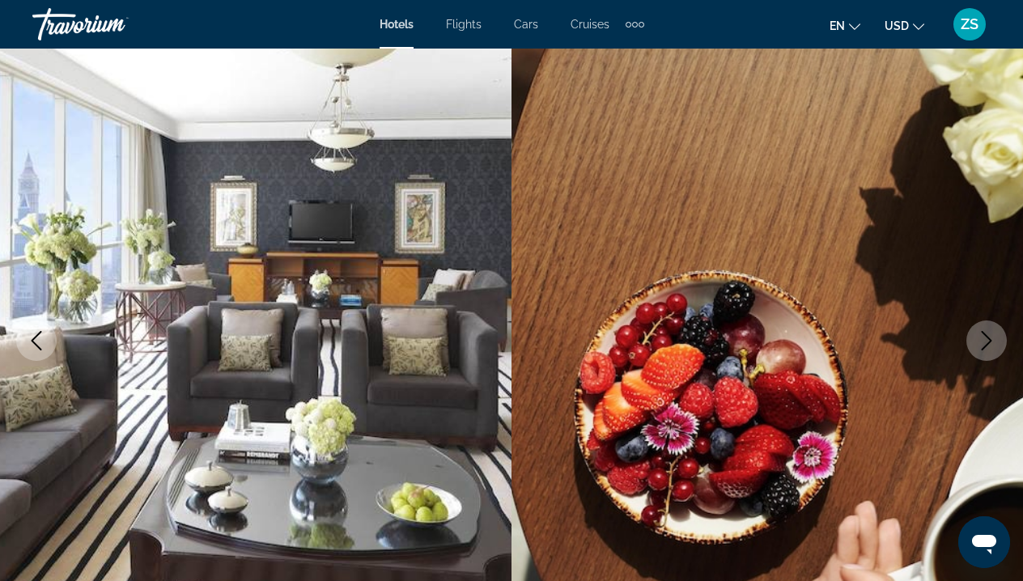
click at [983, 340] on icon "Next image" at bounding box center [986, 340] width 19 height 19
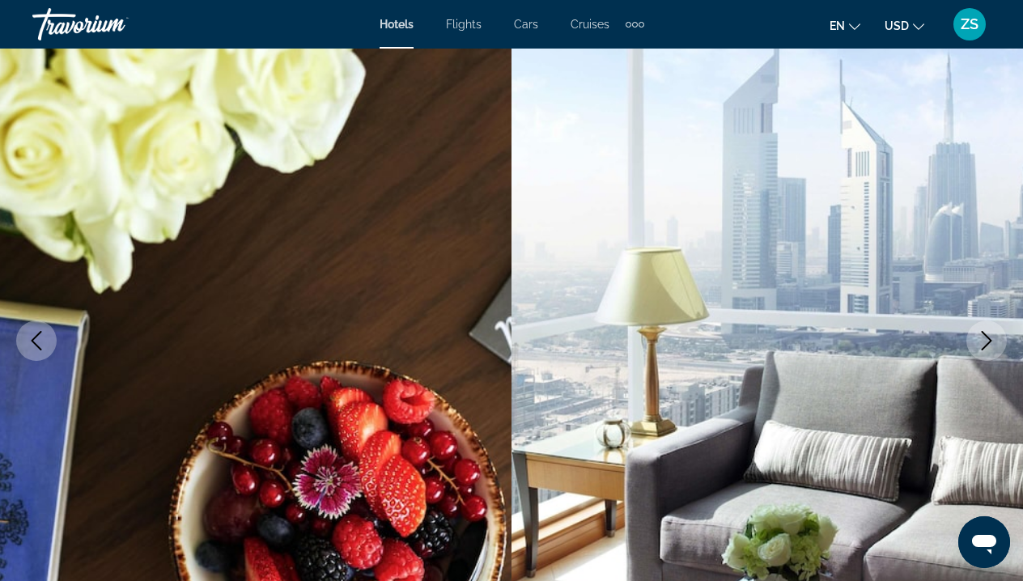
click at [983, 340] on icon "Next image" at bounding box center [986, 340] width 19 height 19
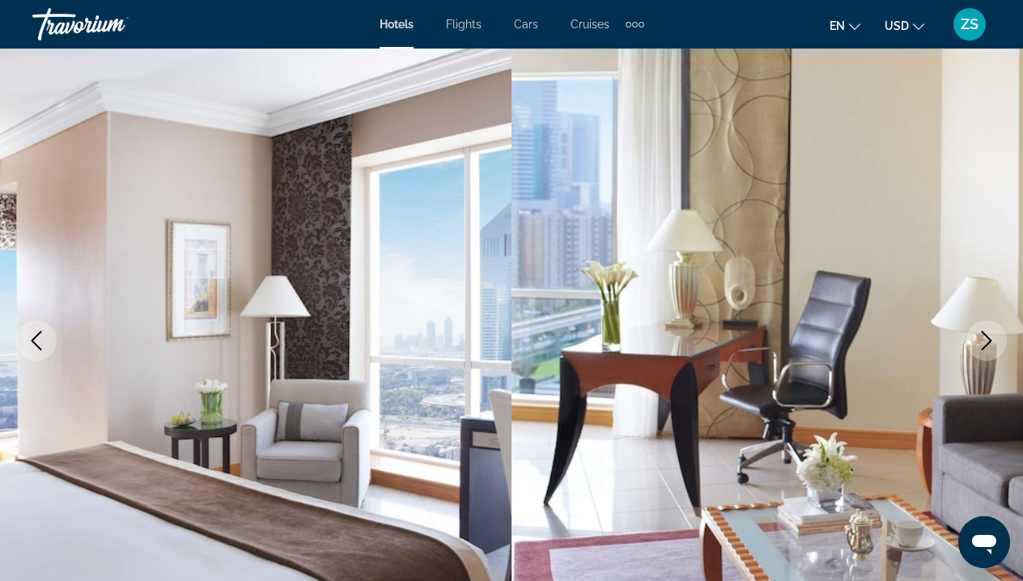
click at [982, 339] on icon "Next image" at bounding box center [986, 340] width 19 height 19
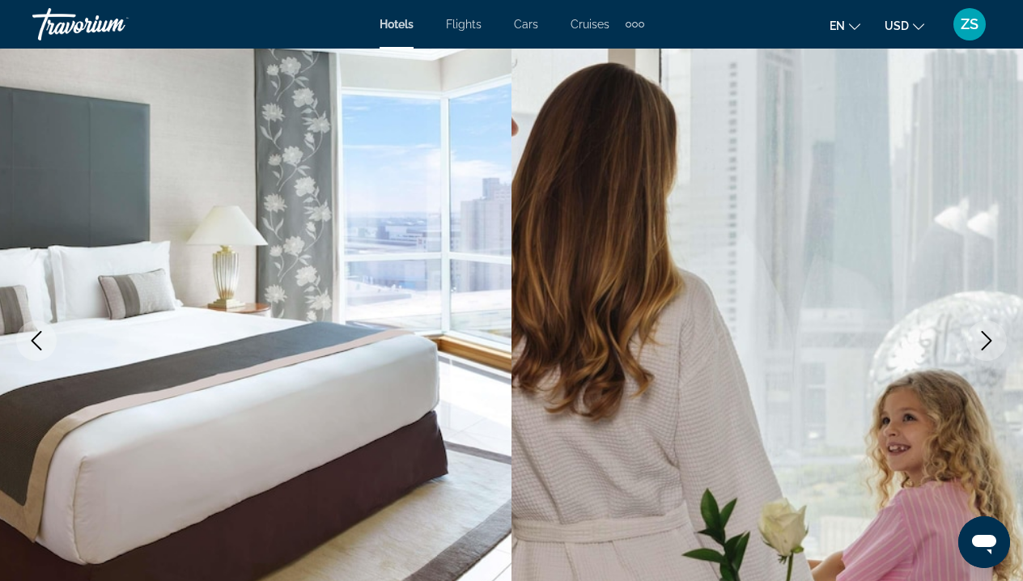
click at [982, 339] on icon "Next image" at bounding box center [986, 340] width 19 height 19
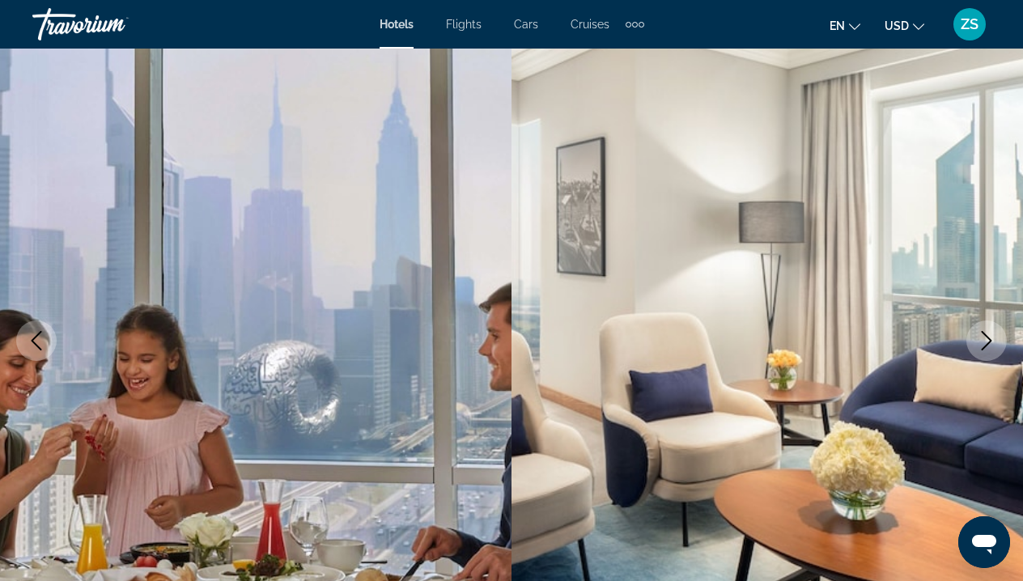
click at [982, 339] on icon "Next image" at bounding box center [986, 340] width 19 height 19
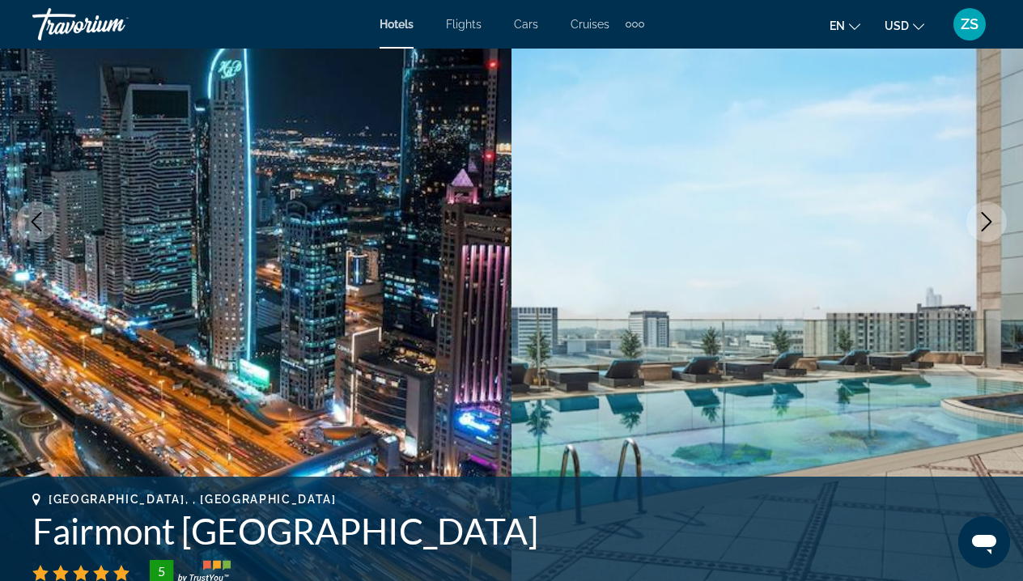
scroll to position [210, 0]
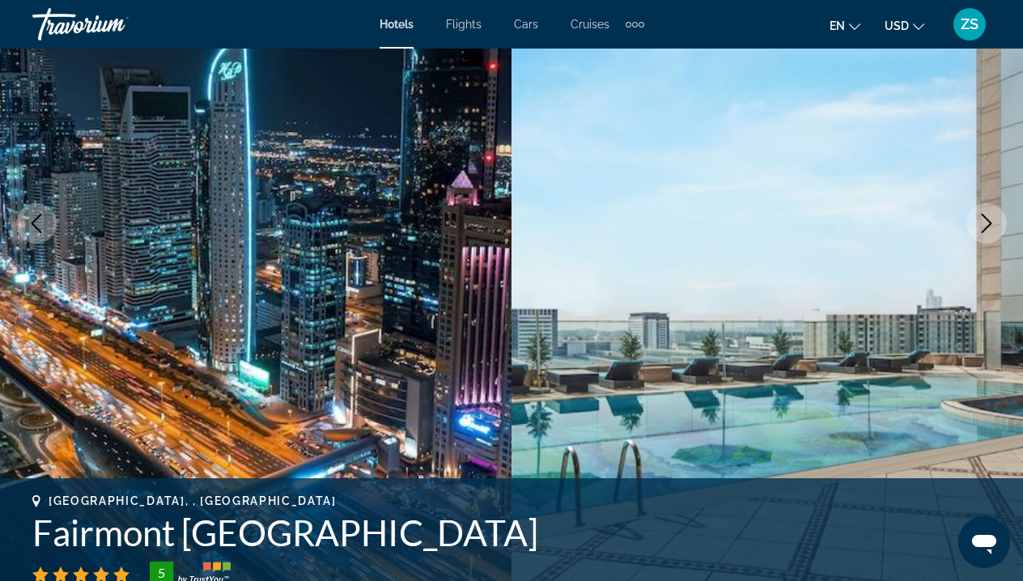
click at [998, 219] on button "Next image" at bounding box center [986, 223] width 40 height 40
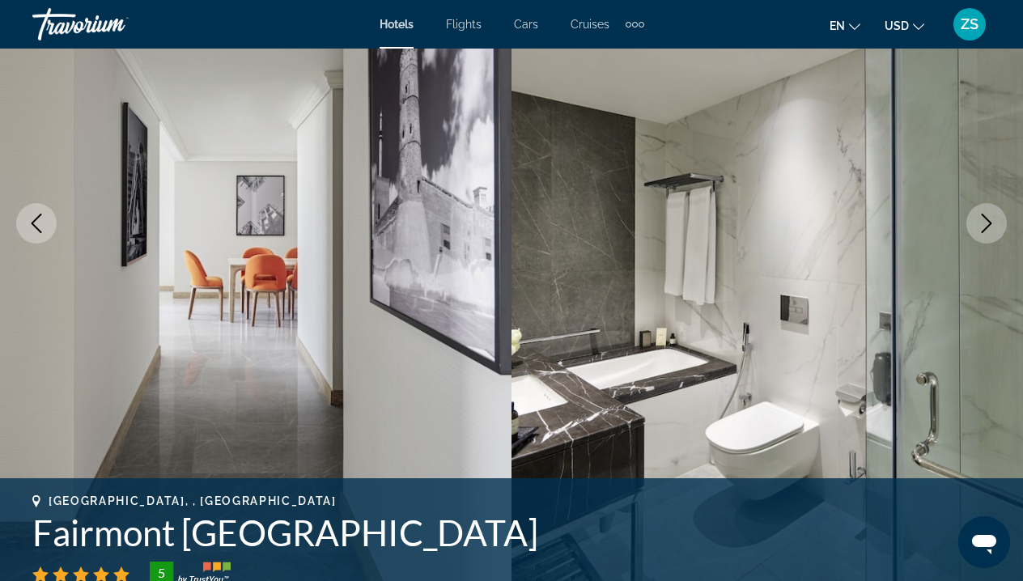
click at [999, 221] on button "Next image" at bounding box center [986, 223] width 40 height 40
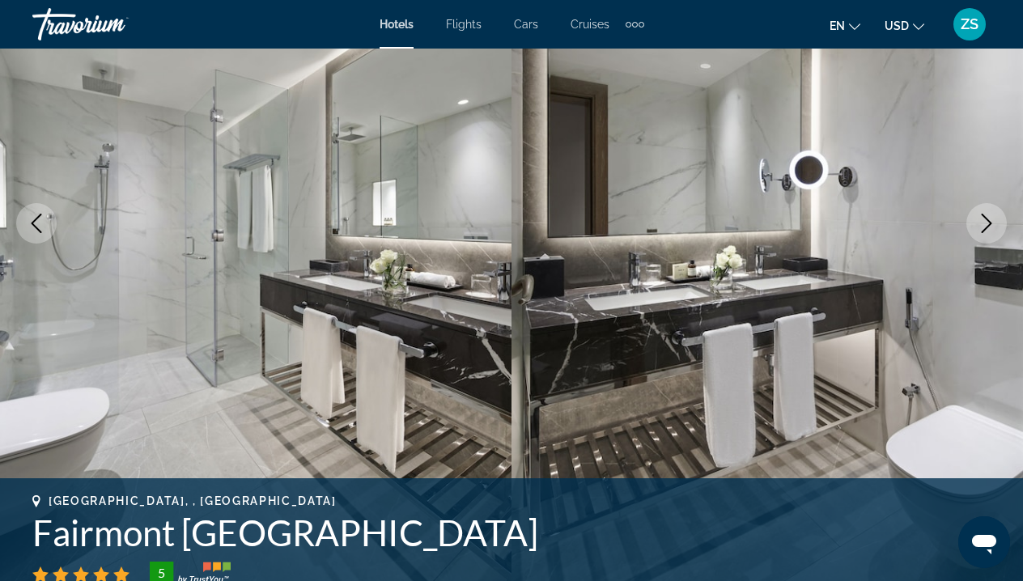
click at [999, 221] on button "Next image" at bounding box center [986, 223] width 40 height 40
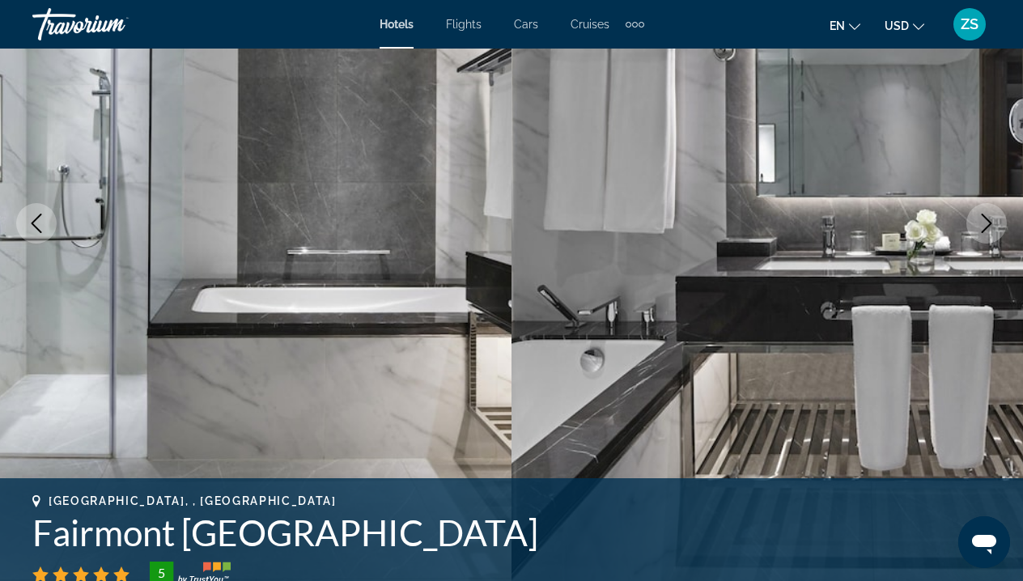
click at [999, 223] on button "Next image" at bounding box center [986, 223] width 40 height 40
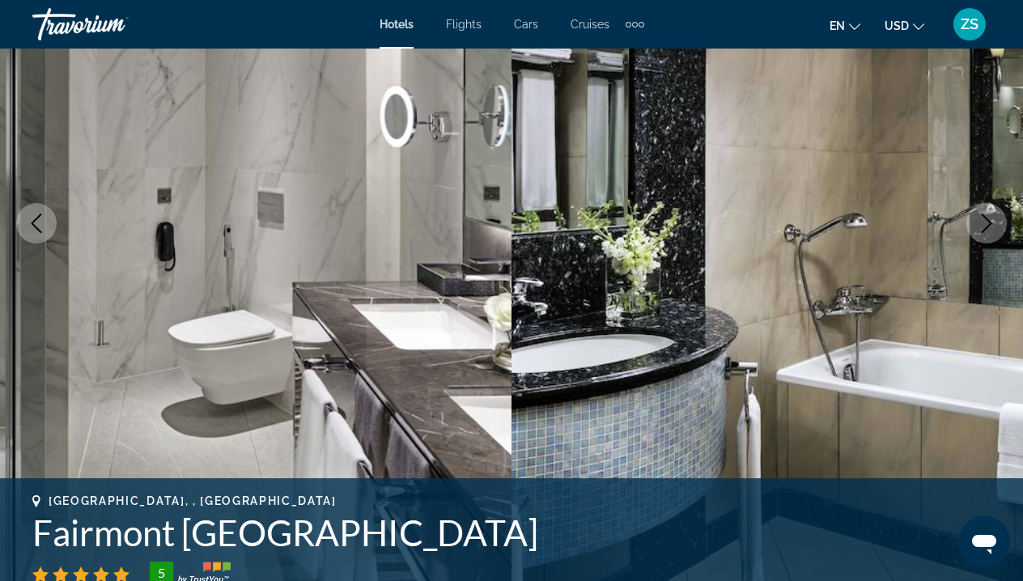
click at [999, 223] on button "Next image" at bounding box center [986, 223] width 40 height 40
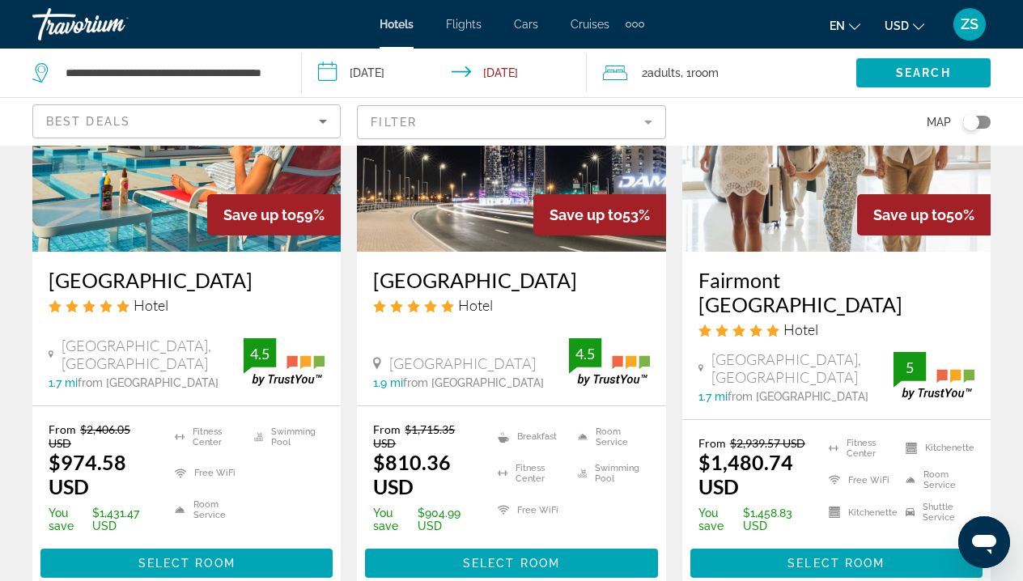
scroll to position [231, 0]
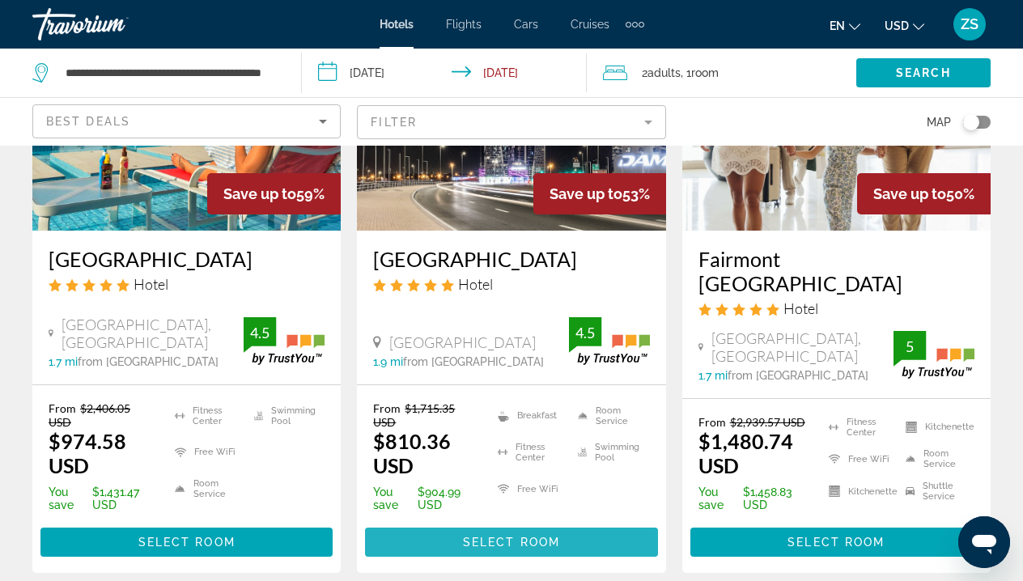
click at [522, 541] on span "Select Room" at bounding box center [511, 542] width 97 height 13
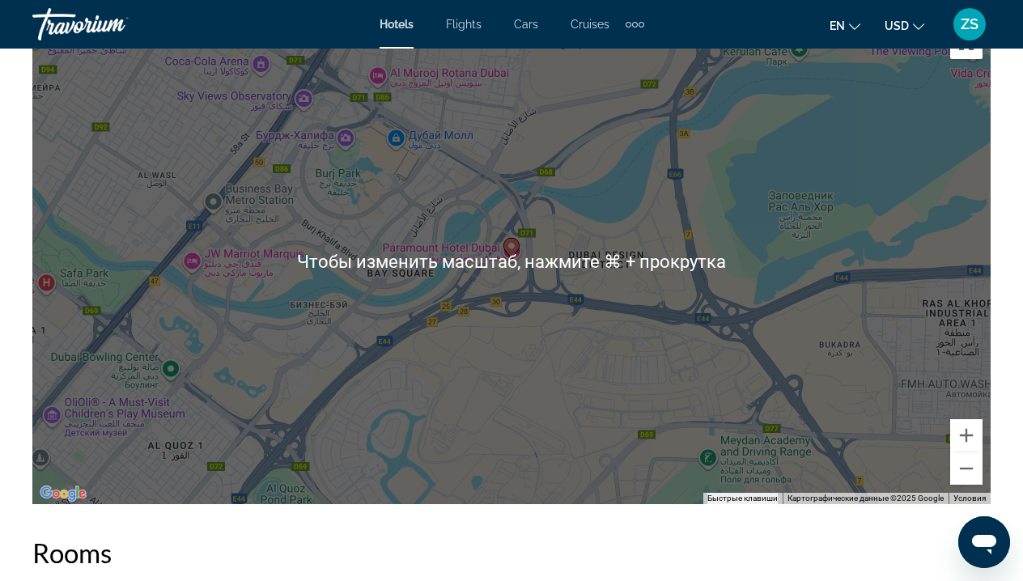
scroll to position [1878, 0]
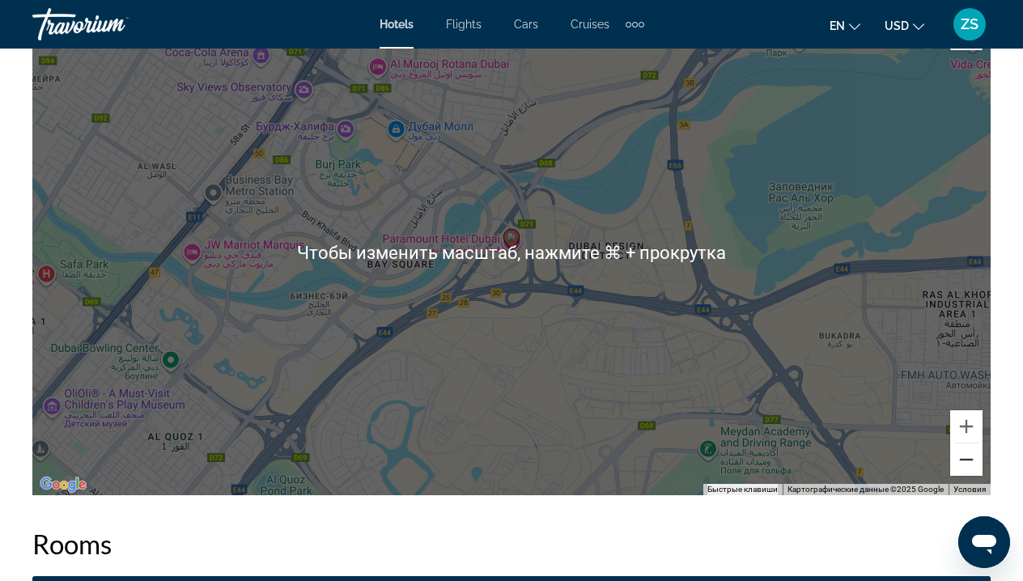
click at [970, 459] on button "Уменьшить" at bounding box center [966, 459] width 32 height 32
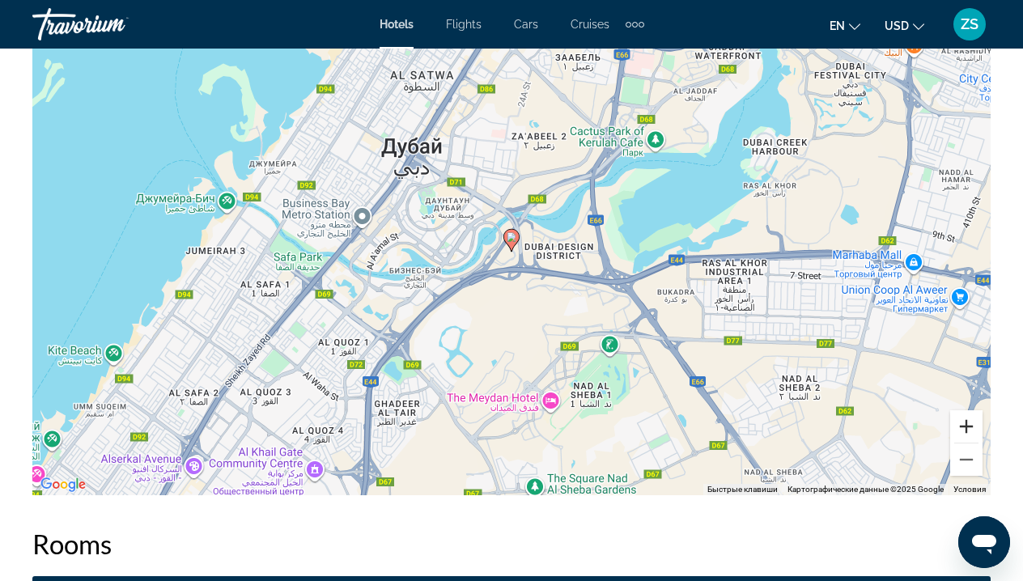
click at [969, 427] on button "Увеличить" at bounding box center [966, 426] width 32 height 32
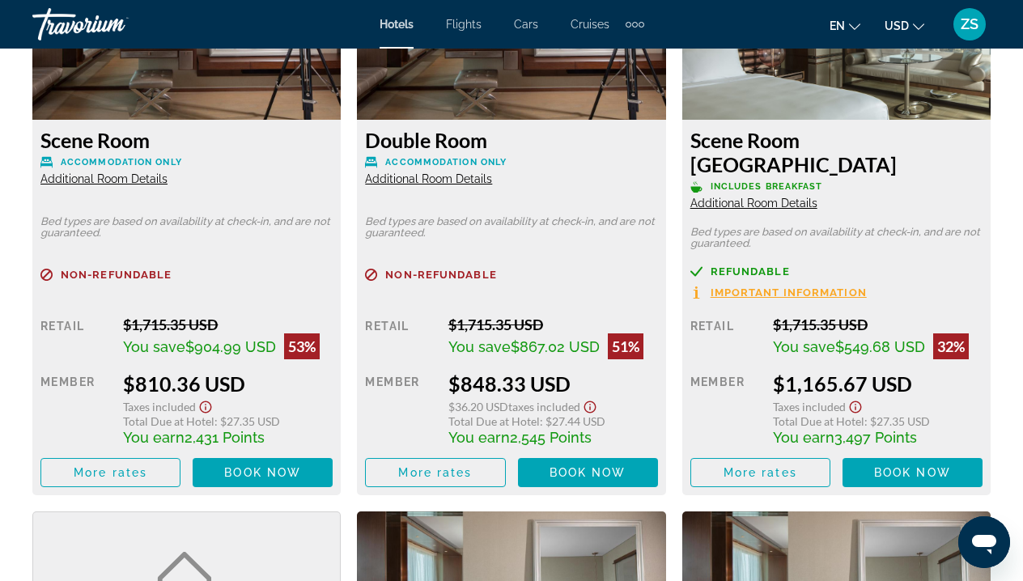
scroll to position [2565, 0]
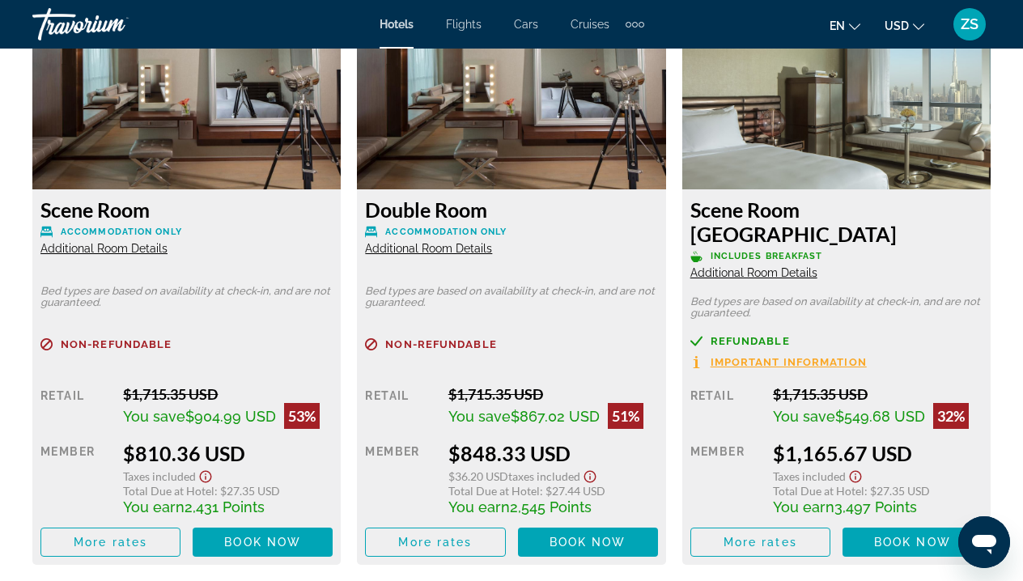
click at [753, 266] on span "Additional Room Details" at bounding box center [753, 272] width 127 height 13
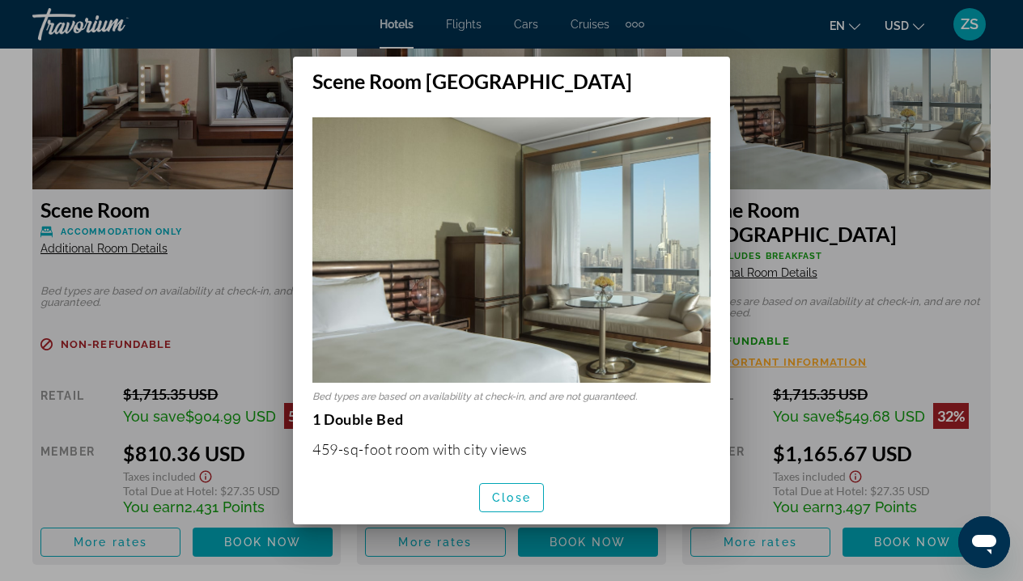
scroll to position [0, 0]
click at [846, 156] on div at bounding box center [511, 290] width 1023 height 581
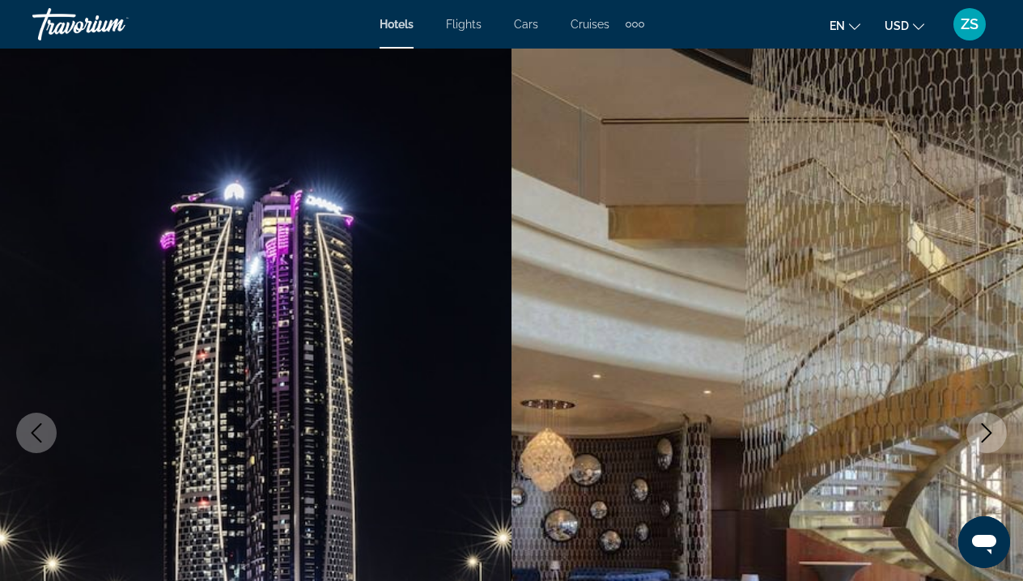
scroll to position [2565, 0]
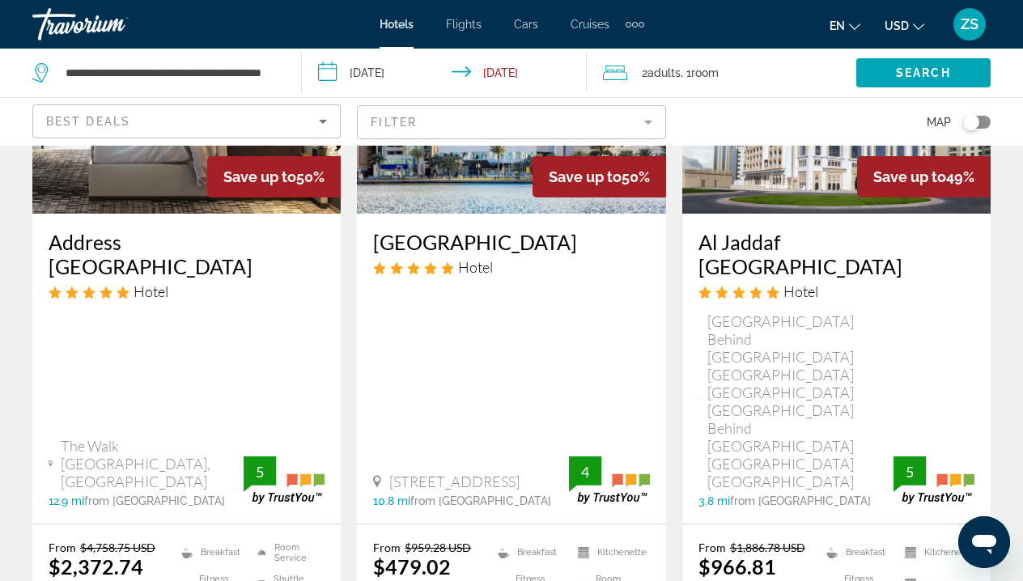
scroll to position [615, 0]
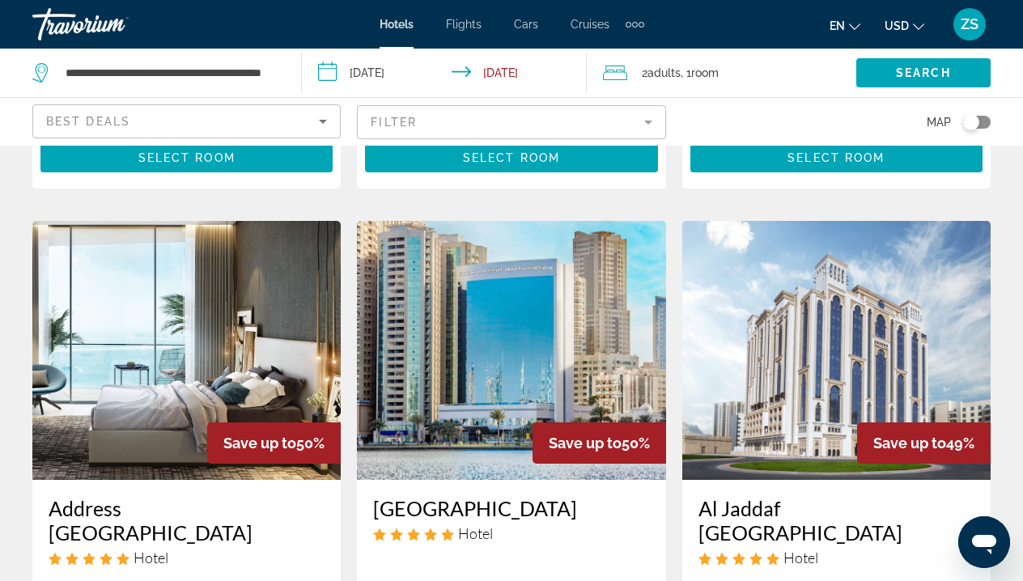
click at [650, 120] on mat-form-field "Filter" at bounding box center [511, 122] width 308 height 34
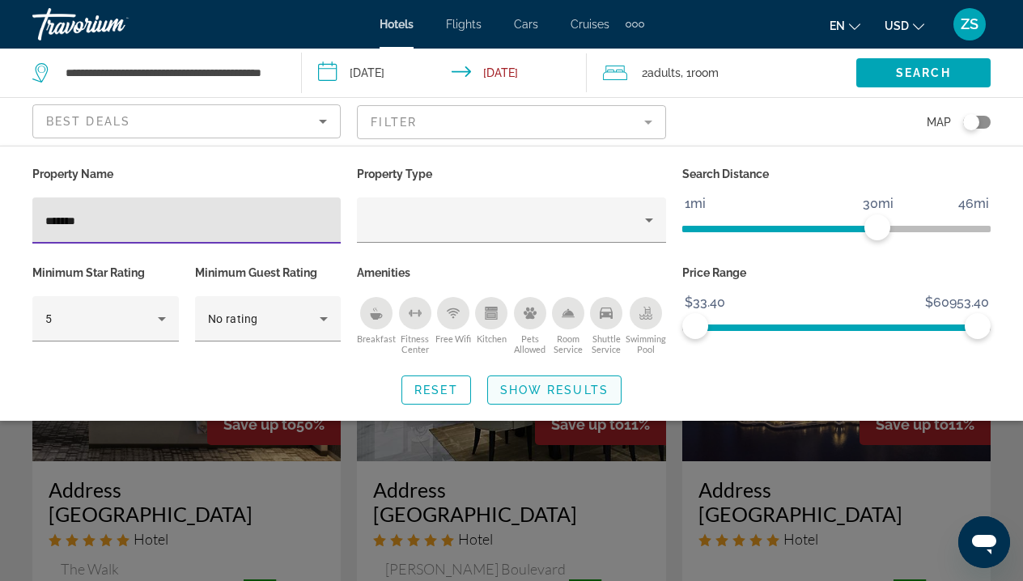
type input "*******"
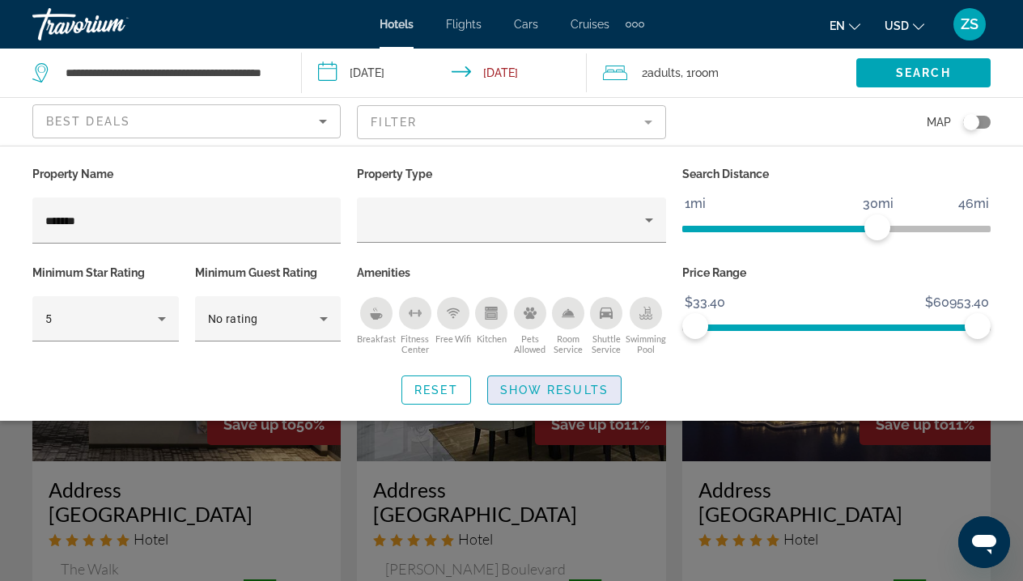
click at [614, 394] on span "Search widget" at bounding box center [554, 390] width 133 height 39
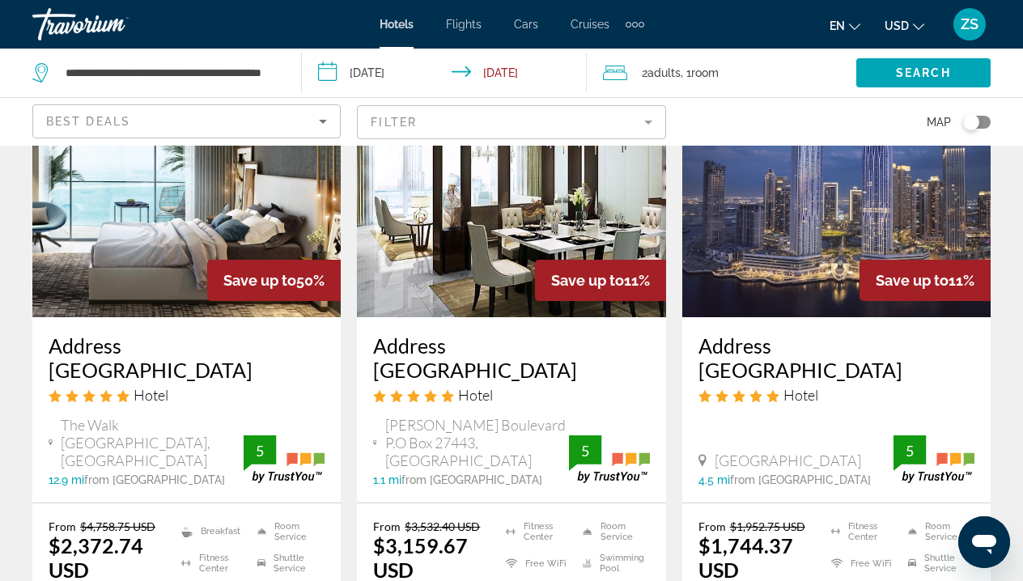
scroll to position [144, 0]
click at [173, 271] on img "Main content" at bounding box center [186, 187] width 308 height 259
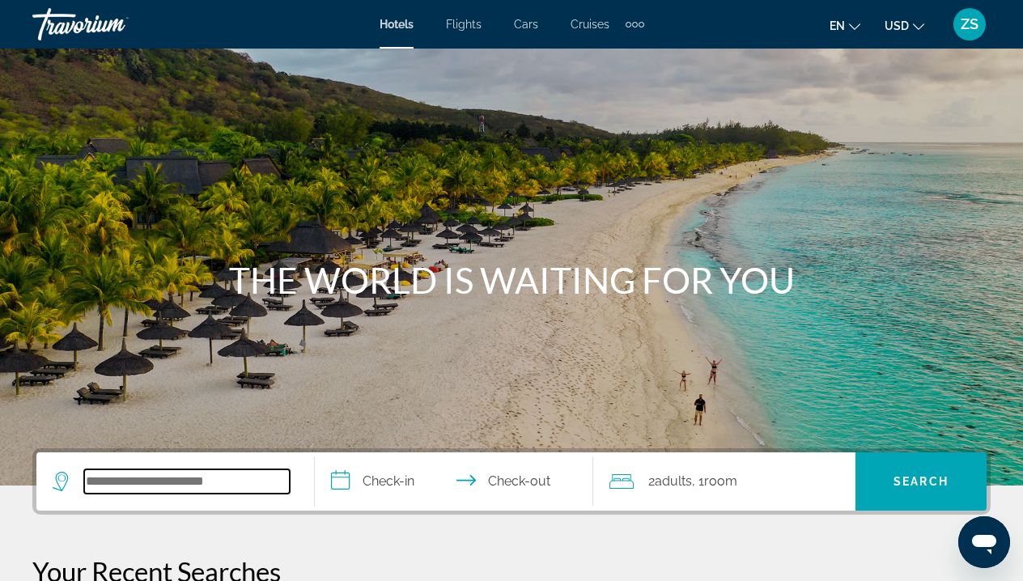
click at [221, 487] on input "Search widget" at bounding box center [187, 481] width 206 height 24
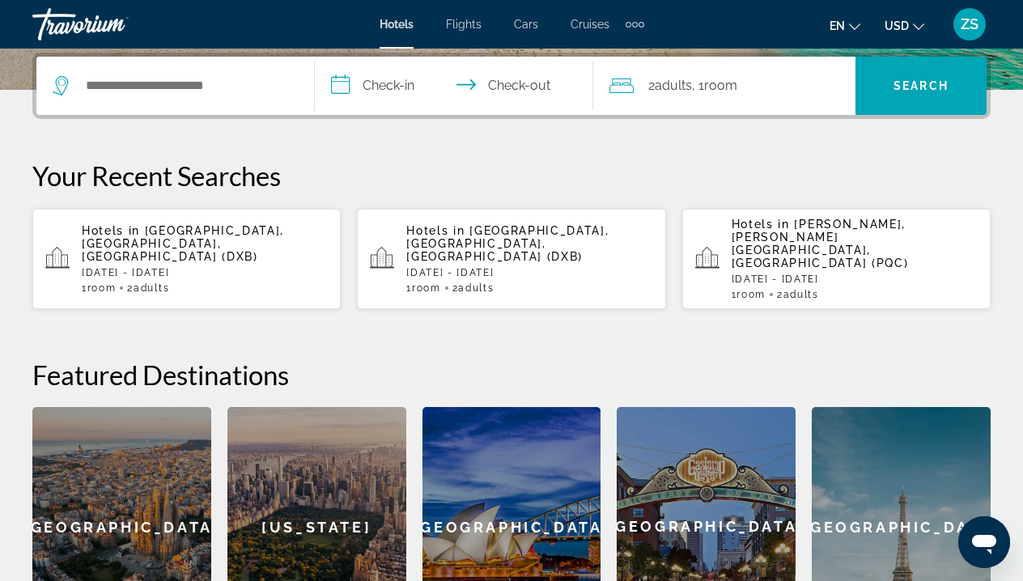
click at [233, 236] on span "[GEOGRAPHIC_DATA], [GEOGRAPHIC_DATA], [GEOGRAPHIC_DATA] (DXB)" at bounding box center [183, 243] width 202 height 39
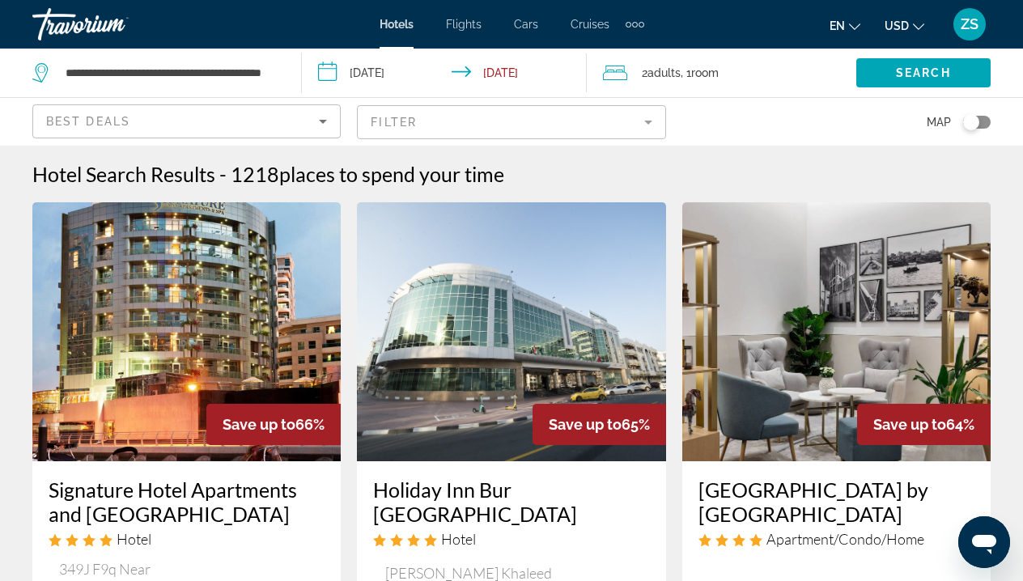
click at [609, 122] on mat-form-field "Filter" at bounding box center [511, 122] width 308 height 34
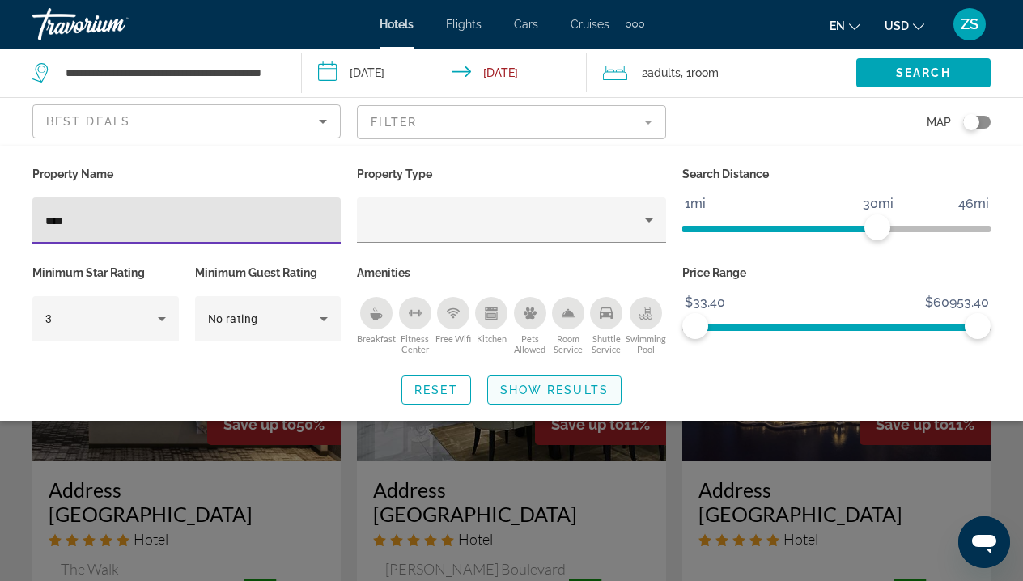
type input "****"
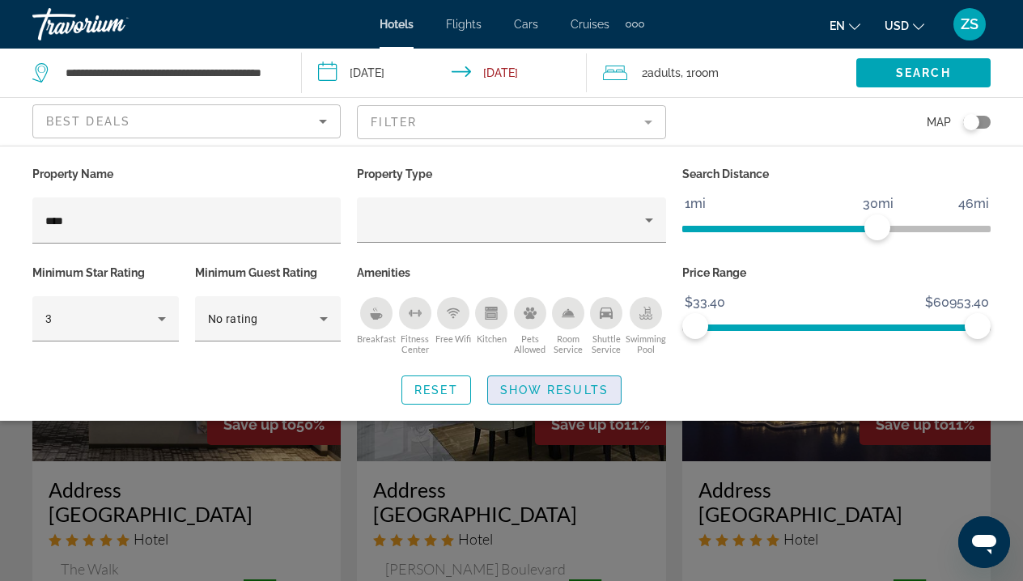
click at [566, 397] on span "Show Results" at bounding box center [554, 390] width 108 height 13
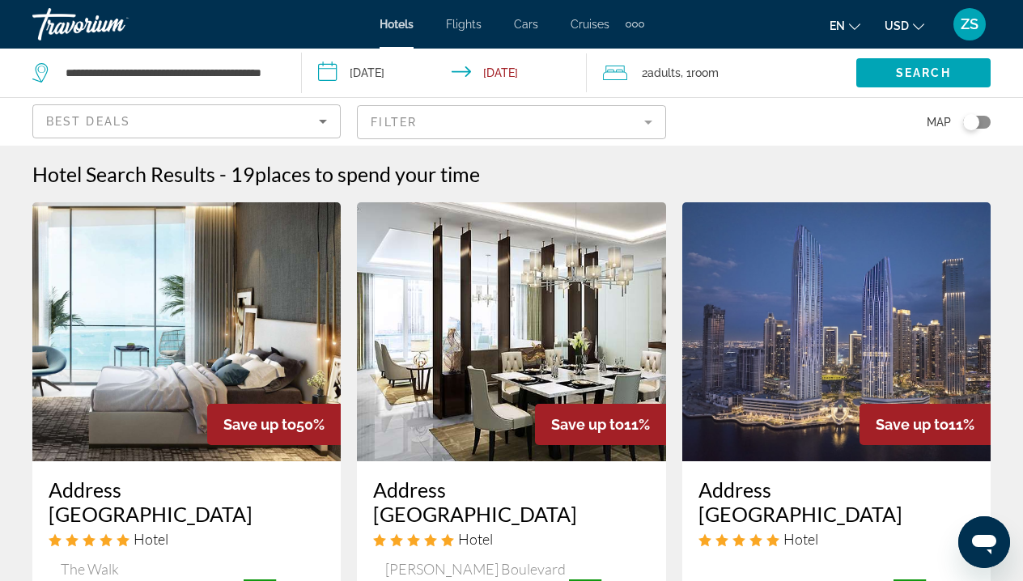
click at [204, 368] on img "Main content" at bounding box center [186, 331] width 308 height 259
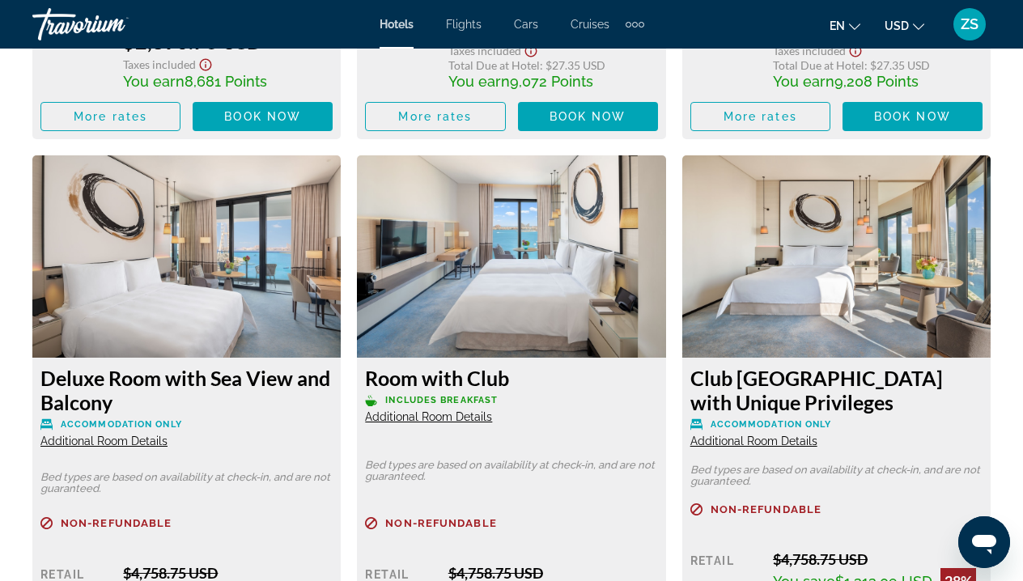
scroll to position [3764, 0]
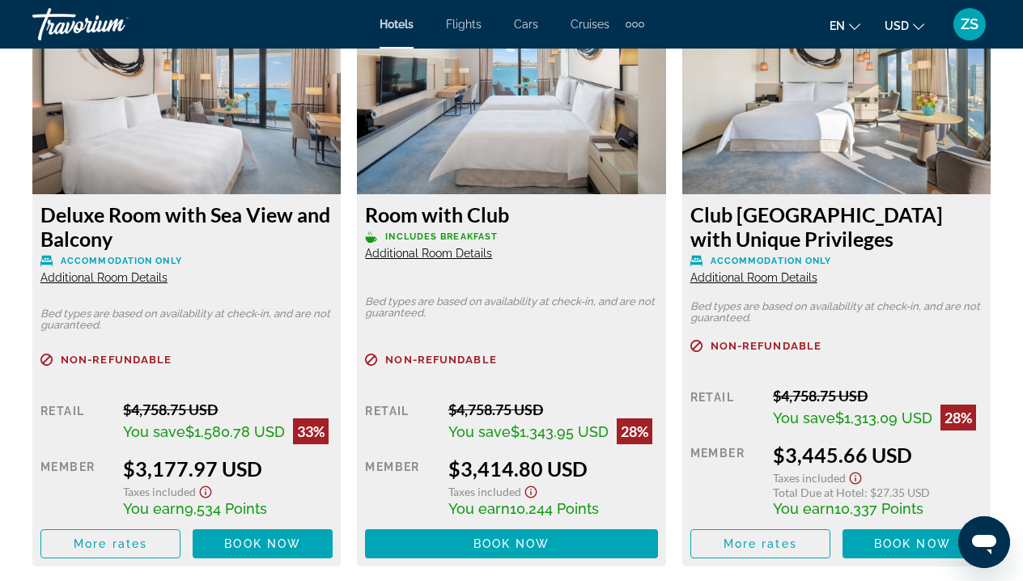
click at [456, 259] on span "Additional Room Details" at bounding box center [428, 253] width 127 height 13
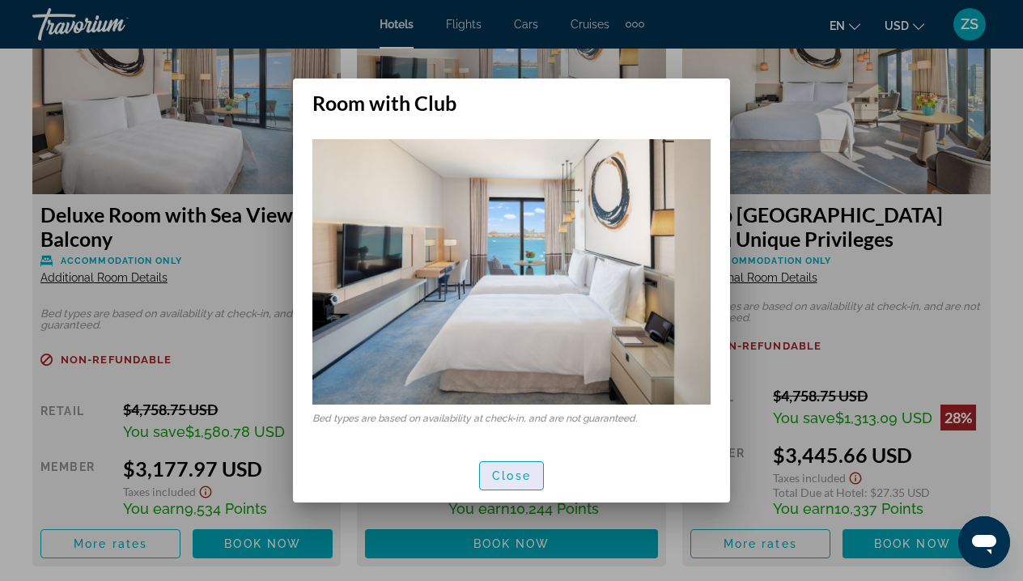
click at [507, 475] on span "Close" at bounding box center [511, 475] width 39 height 13
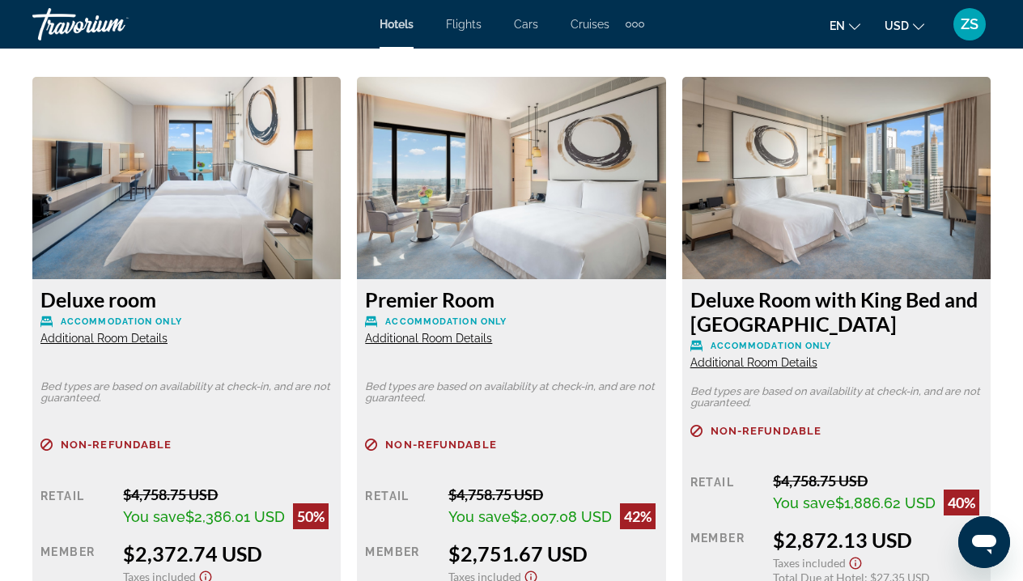
scroll to position [2497, 0]
click at [413, 336] on span "Additional Room Details" at bounding box center [428, 338] width 127 height 13
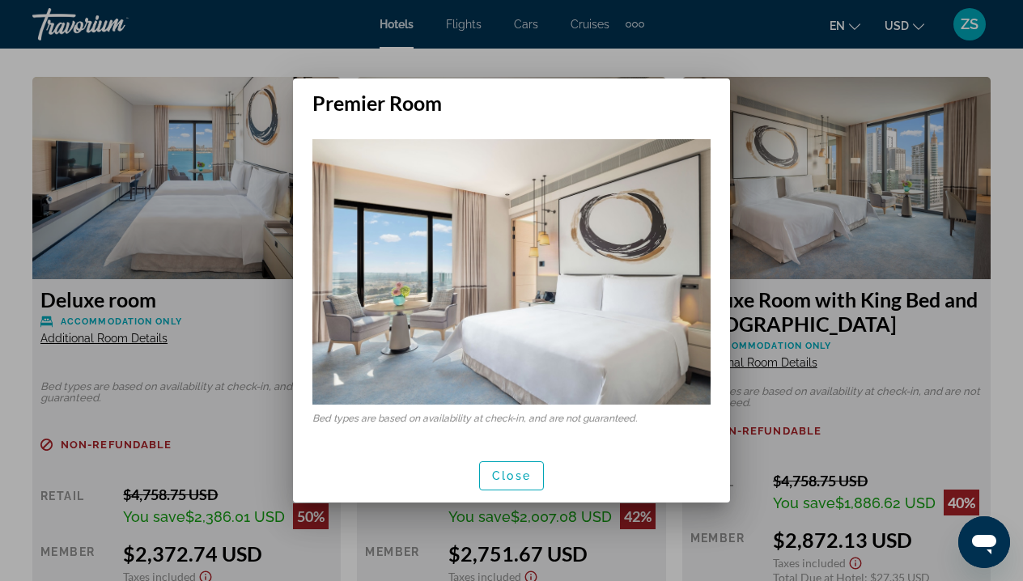
scroll to position [0, 0]
click at [508, 481] on span "Close" at bounding box center [511, 475] width 39 height 13
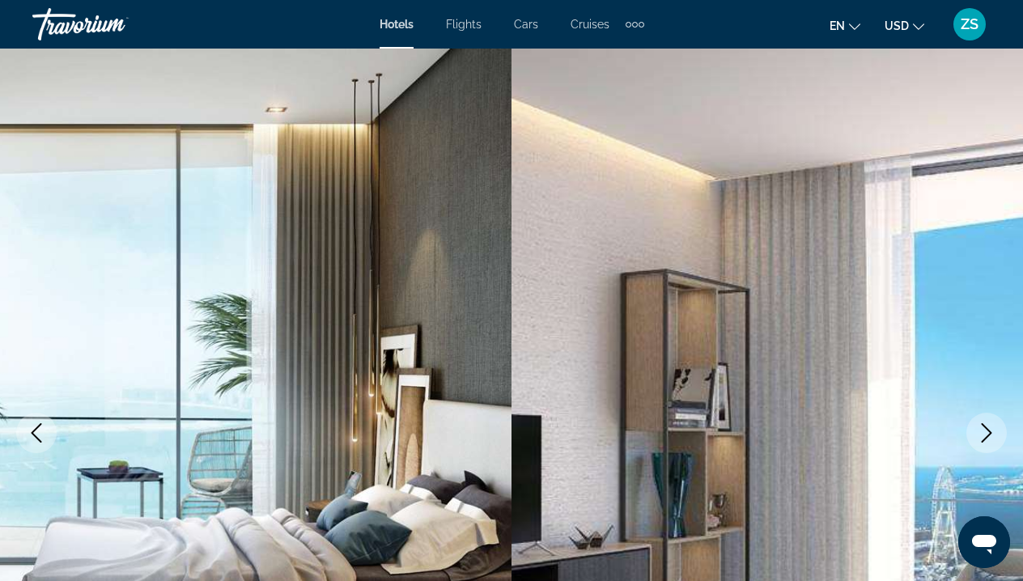
scroll to position [2497, 0]
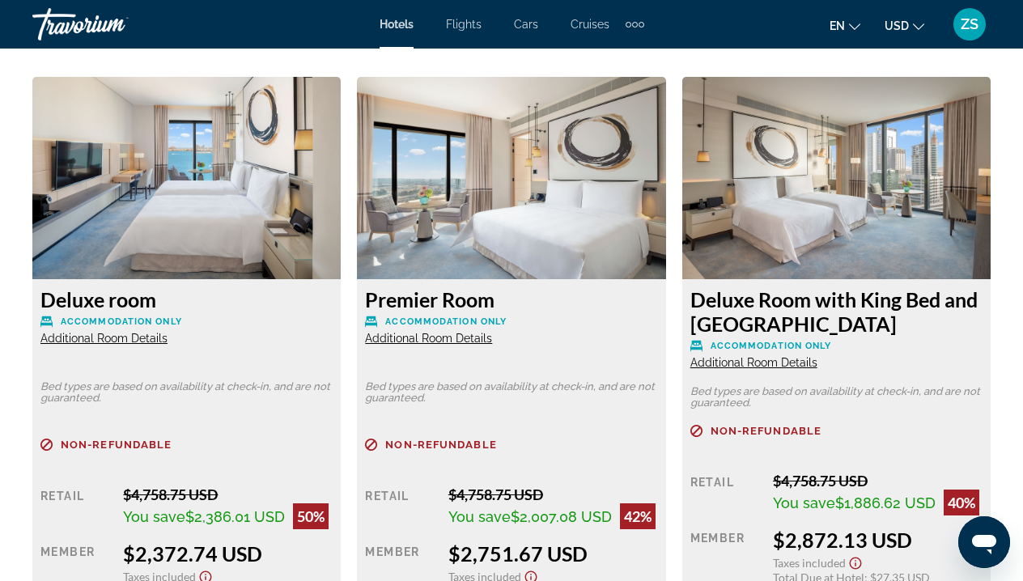
click at [112, 339] on span "Additional Room Details" at bounding box center [103, 338] width 127 height 13
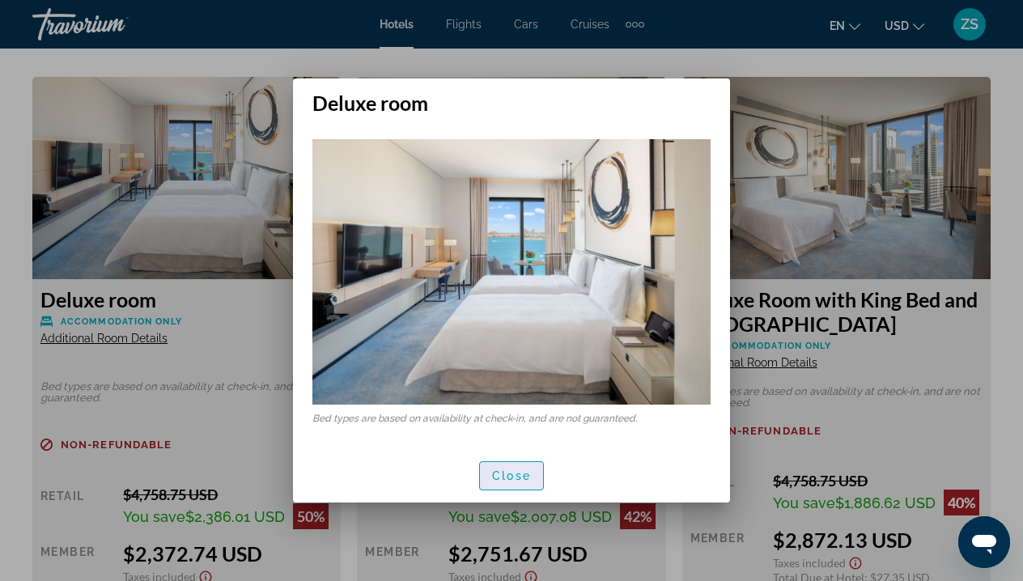
click at [520, 487] on span "button" at bounding box center [511, 475] width 63 height 39
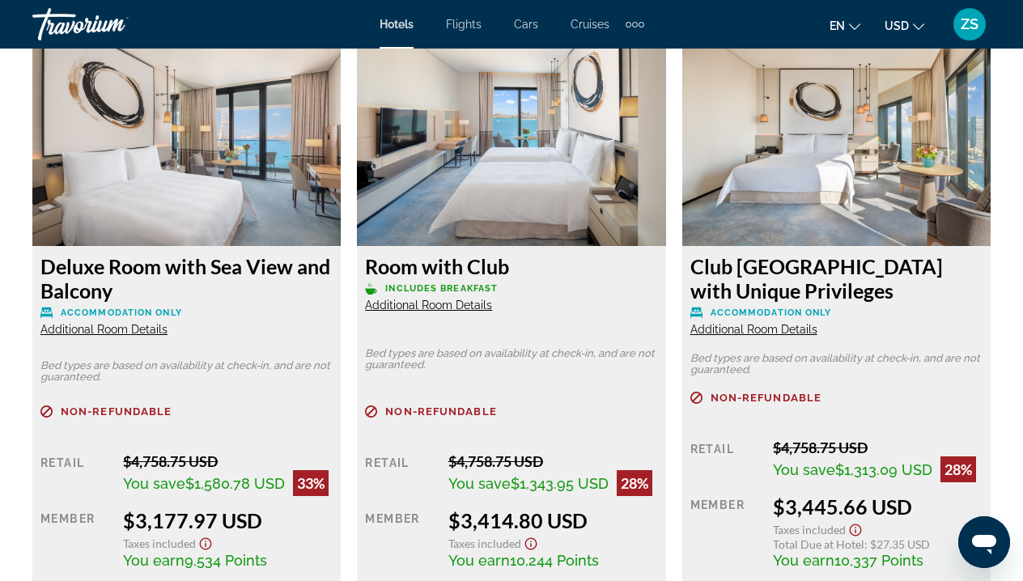
scroll to position [3718, 0]
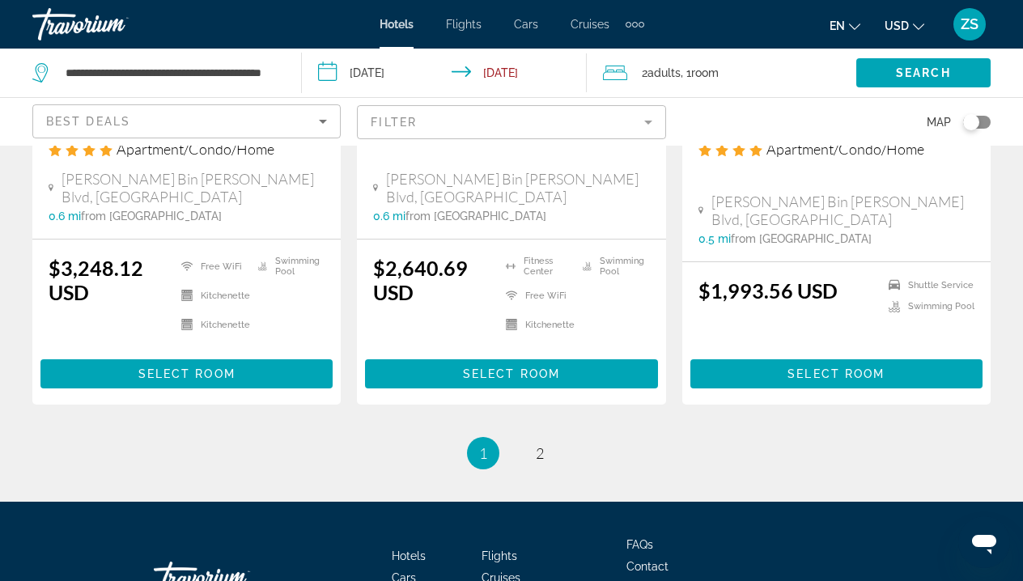
scroll to position [2420, 0]
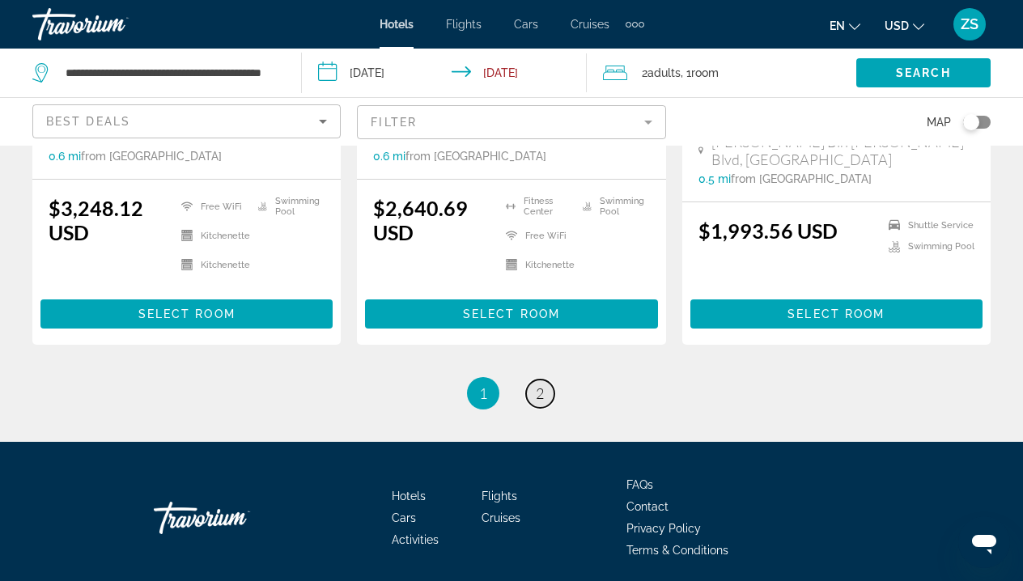
click at [539, 384] on span "2" at bounding box center [540, 393] width 8 height 18
